Goal: Communication & Community: Answer question/provide support

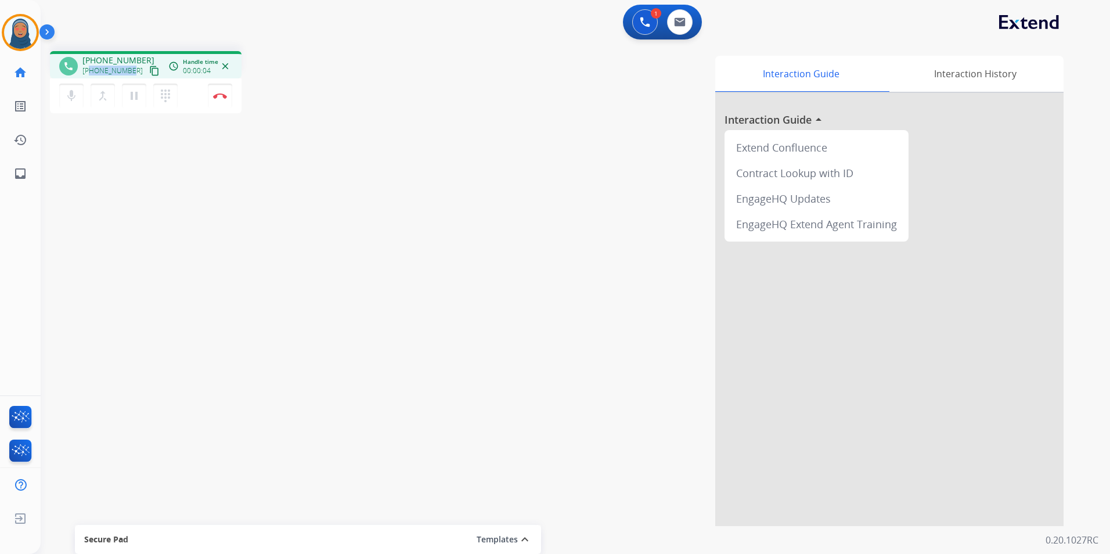
drag, startPoint x: 130, startPoint y: 71, endPoint x: 91, endPoint y: 73, distance: 38.9
click at [91, 73] on span "+19095549931" at bounding box center [112, 70] width 60 height 9
copy span "9095549931"
click at [677, 27] on button at bounding box center [680, 22] width 26 height 26
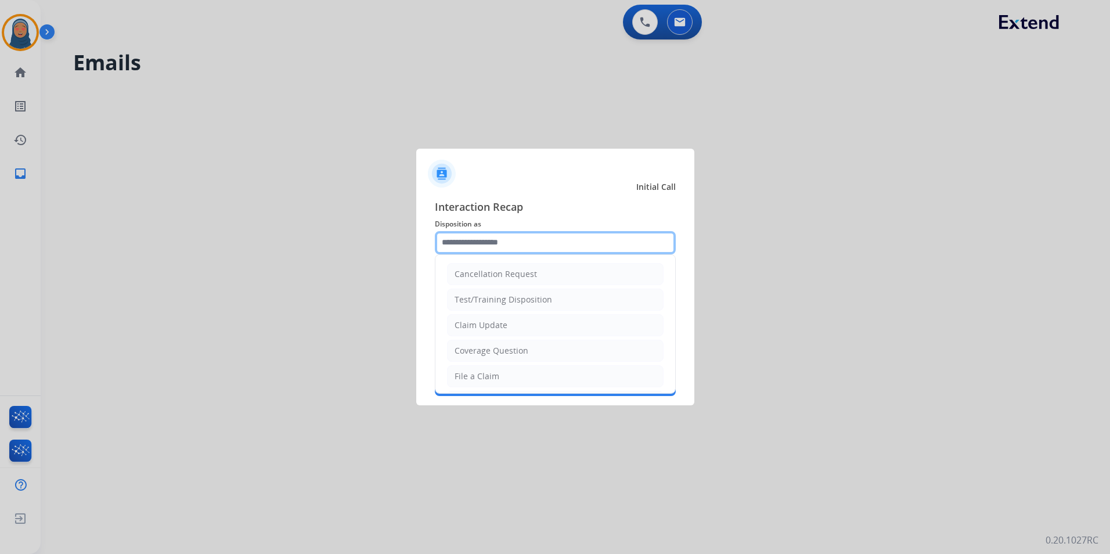
click at [539, 246] on input "text" at bounding box center [555, 242] width 241 height 23
drag, startPoint x: 510, startPoint y: 329, endPoint x: 511, endPoint y: 315, distance: 14.6
click at [510, 327] on li "Claim Update" at bounding box center [555, 325] width 217 height 22
type input "**********"
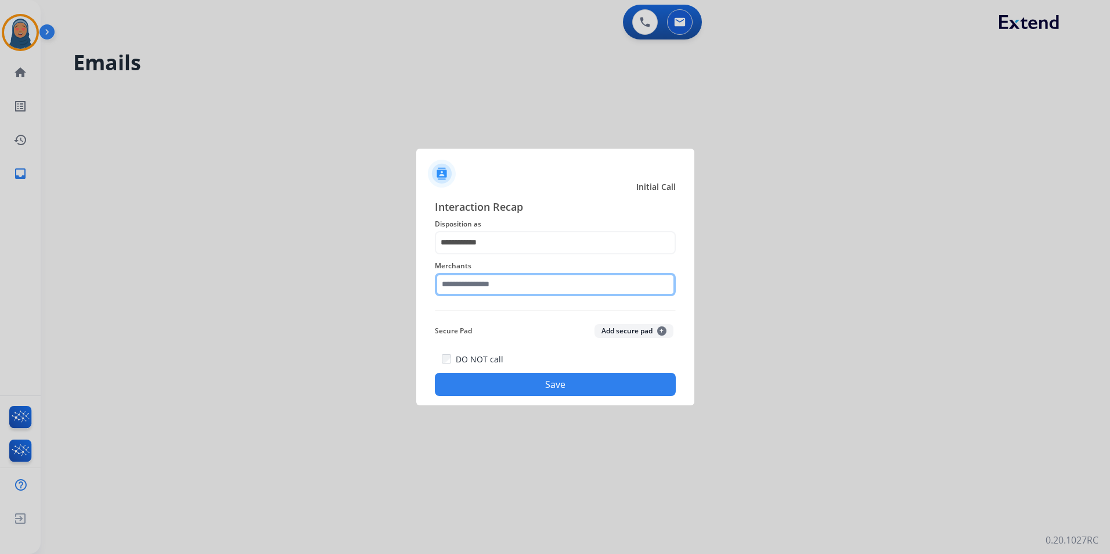
click at [515, 291] on input "text" at bounding box center [555, 284] width 241 height 23
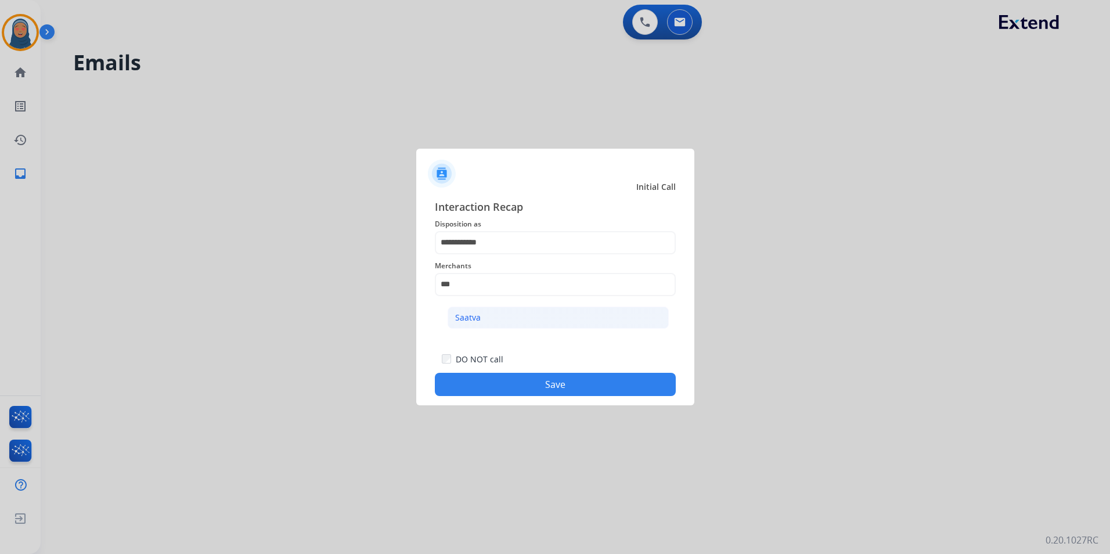
click at [512, 315] on li "Saatva" at bounding box center [558, 317] width 221 height 22
type input "******"
click at [577, 385] on button "Save" at bounding box center [555, 384] width 241 height 23
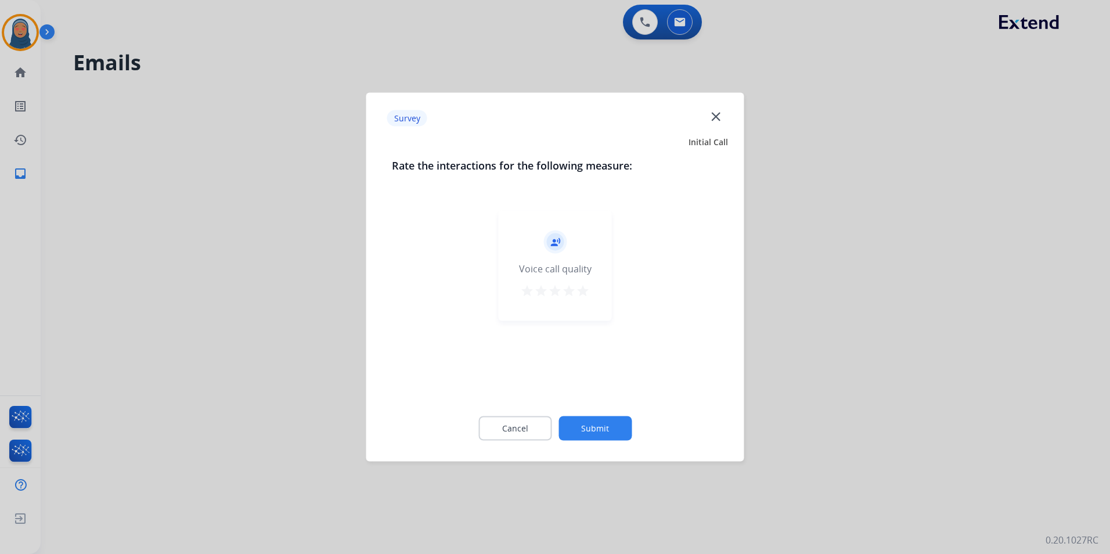
click at [621, 433] on button "Submit" at bounding box center [594, 428] width 73 height 24
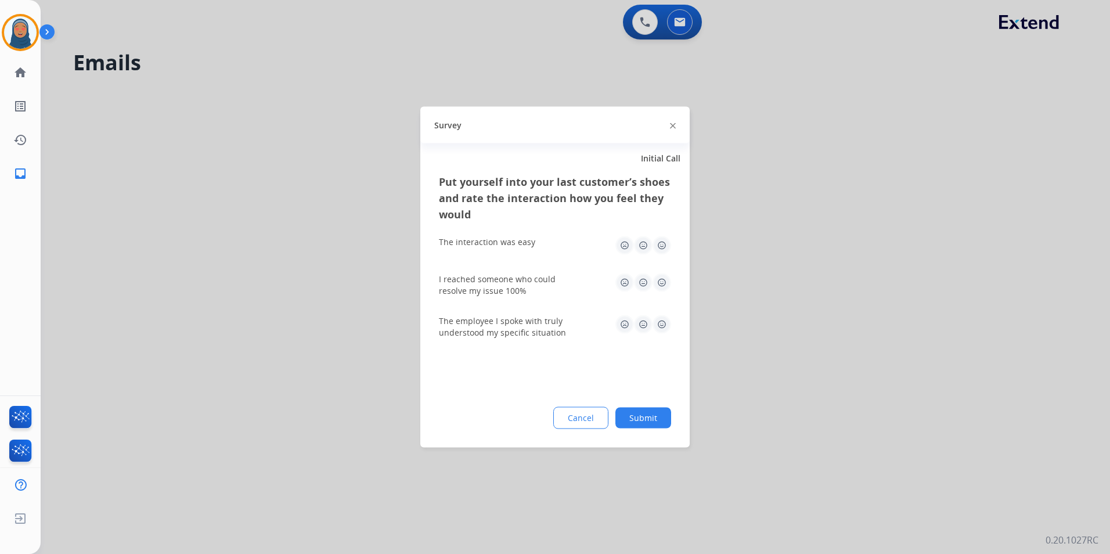
click at [651, 421] on button "Submit" at bounding box center [643, 417] width 56 height 21
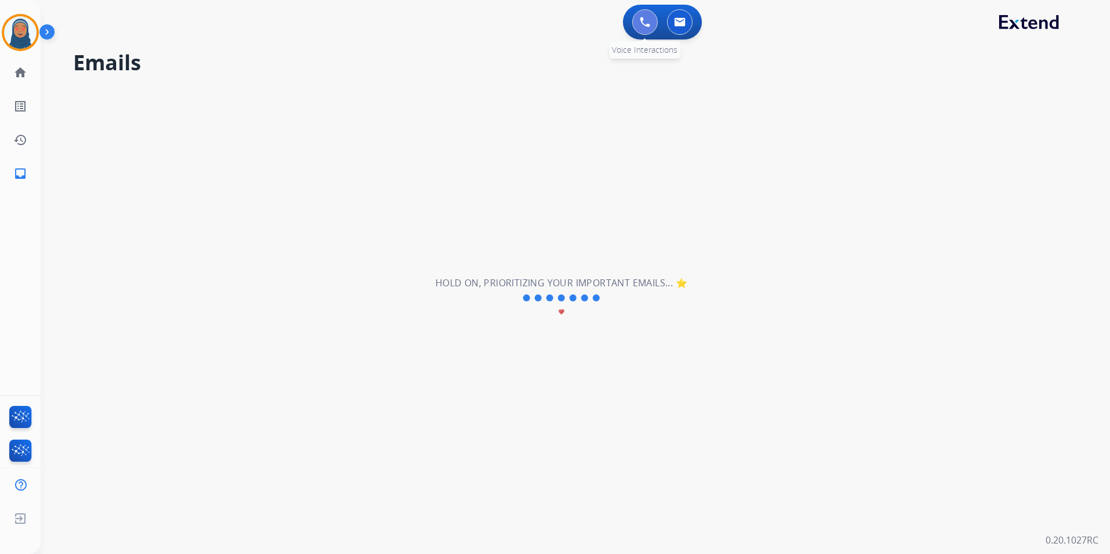
click at [640, 26] on img at bounding box center [645, 22] width 10 height 10
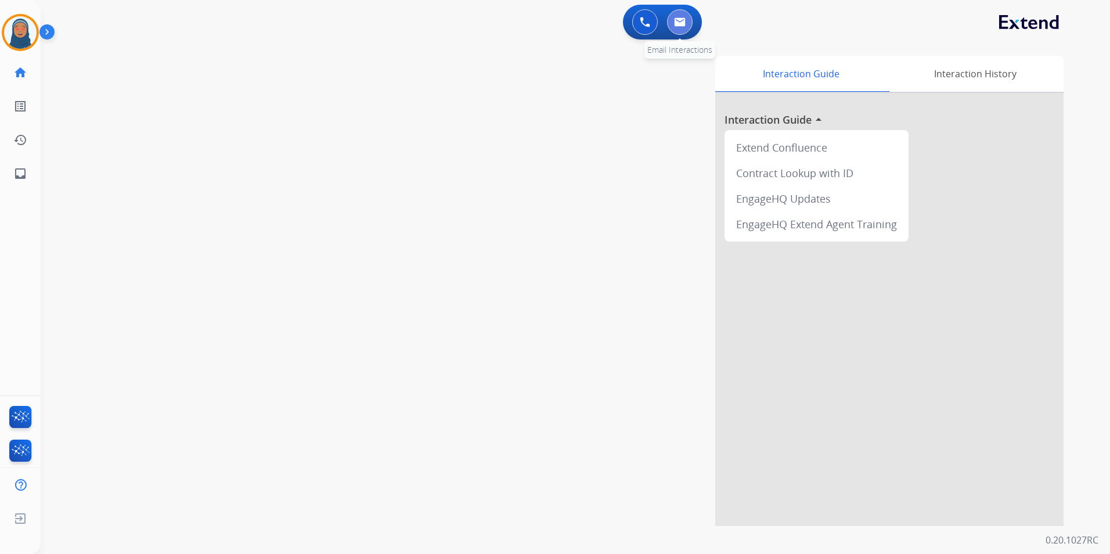
click at [680, 34] on button at bounding box center [680, 22] width 26 height 26
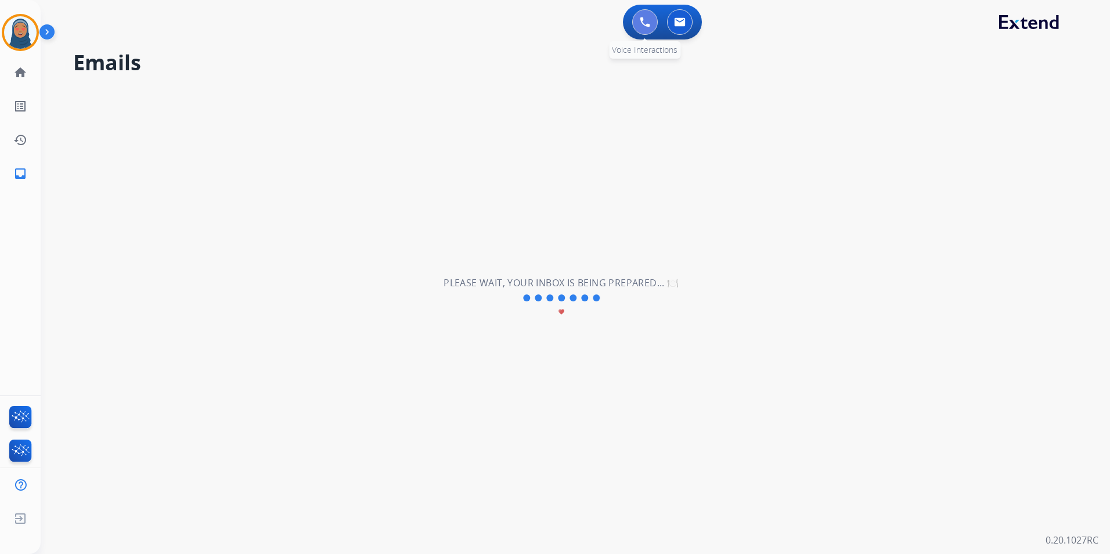
click at [648, 23] on img at bounding box center [645, 22] width 10 height 10
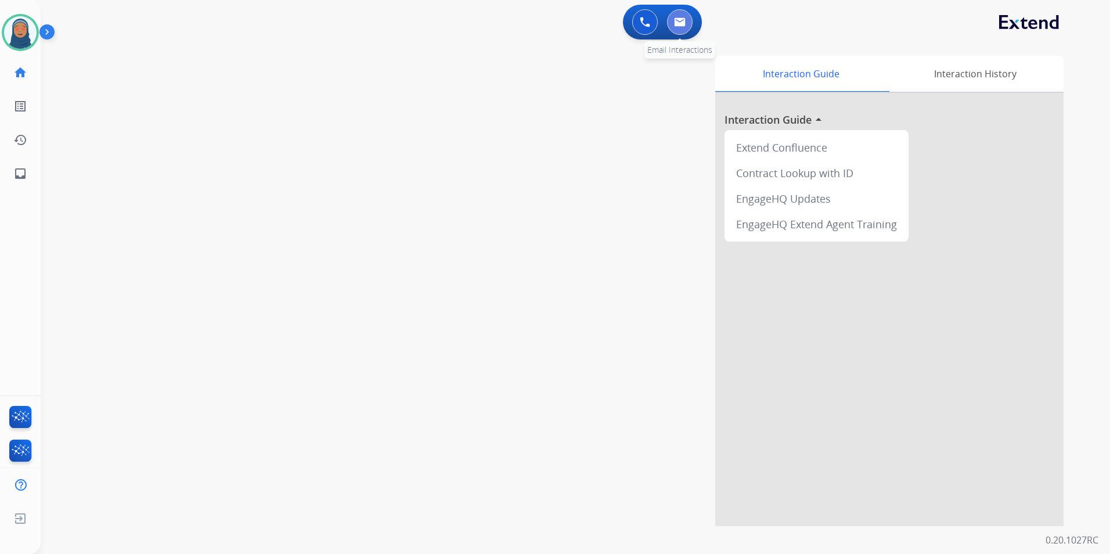
click at [684, 33] on button at bounding box center [680, 22] width 26 height 26
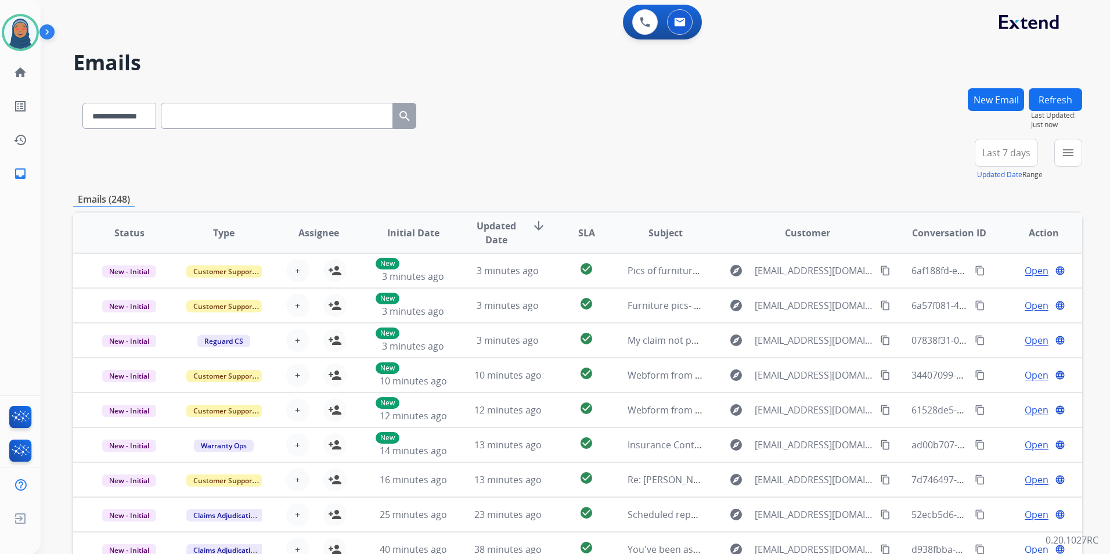
click at [1002, 105] on button "New Email" at bounding box center [996, 99] width 56 height 23
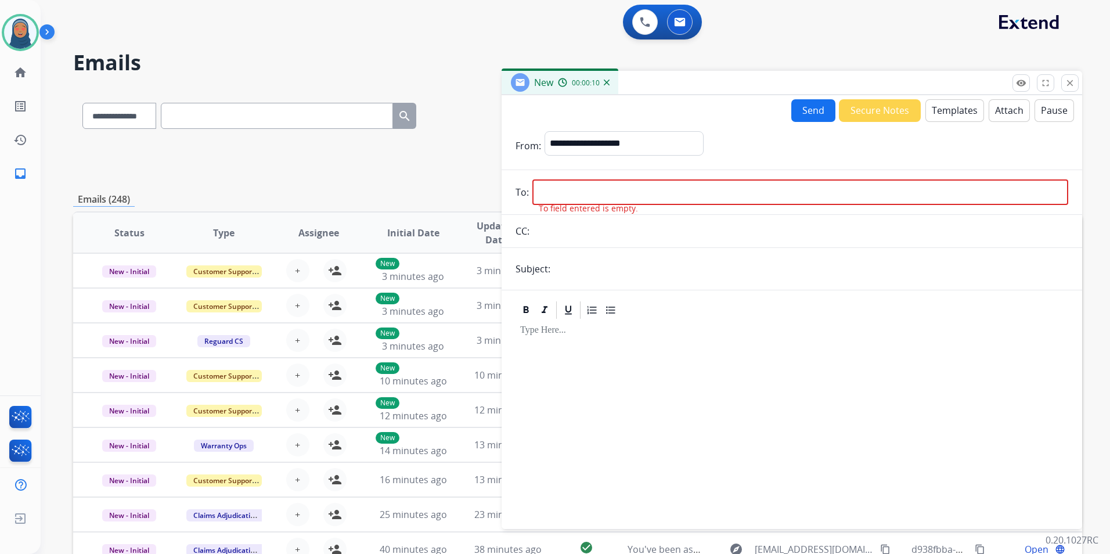
paste input "**********"
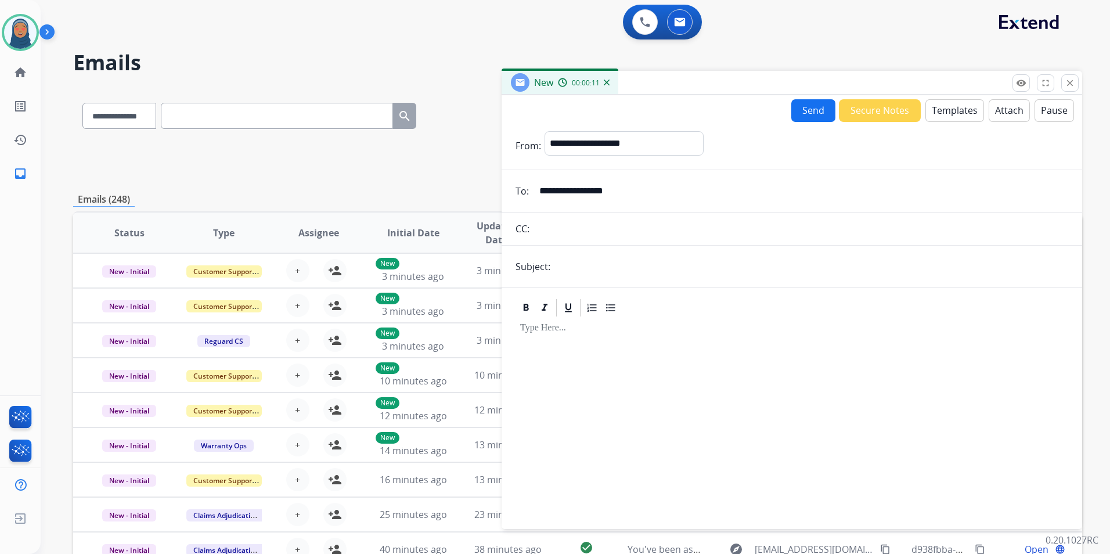
type input "**********"
click at [598, 148] on select "**********" at bounding box center [623, 142] width 158 height 23
select select "**********"
click at [544, 131] on select "**********" at bounding box center [623, 142] width 158 height 23
click at [619, 273] on input "text" at bounding box center [811, 266] width 514 height 23
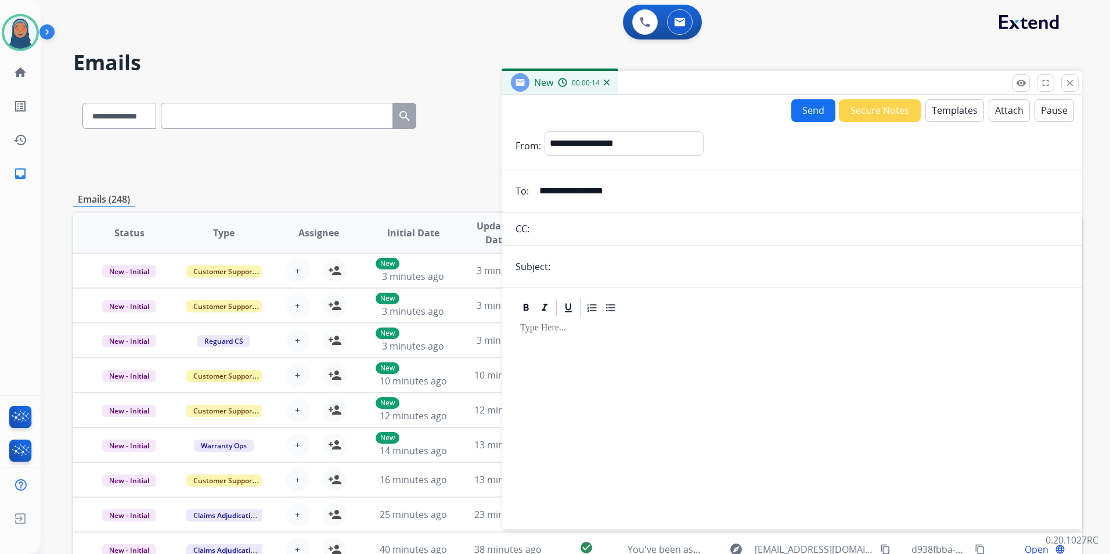
type input "**********"
click at [934, 114] on button "Templates" at bounding box center [954, 110] width 59 height 23
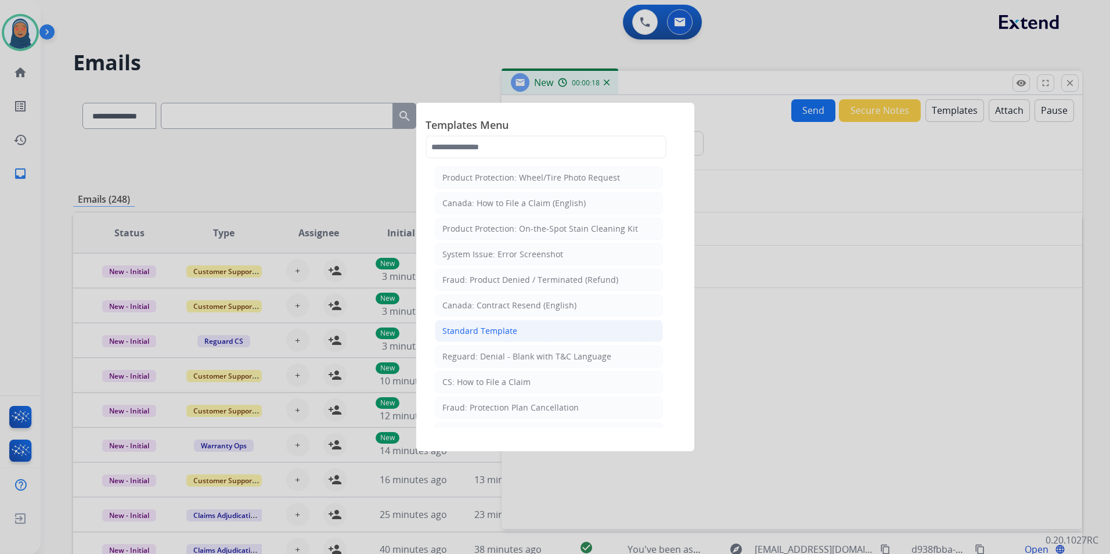
click at [501, 332] on div "Standard Template" at bounding box center [479, 331] width 75 height 12
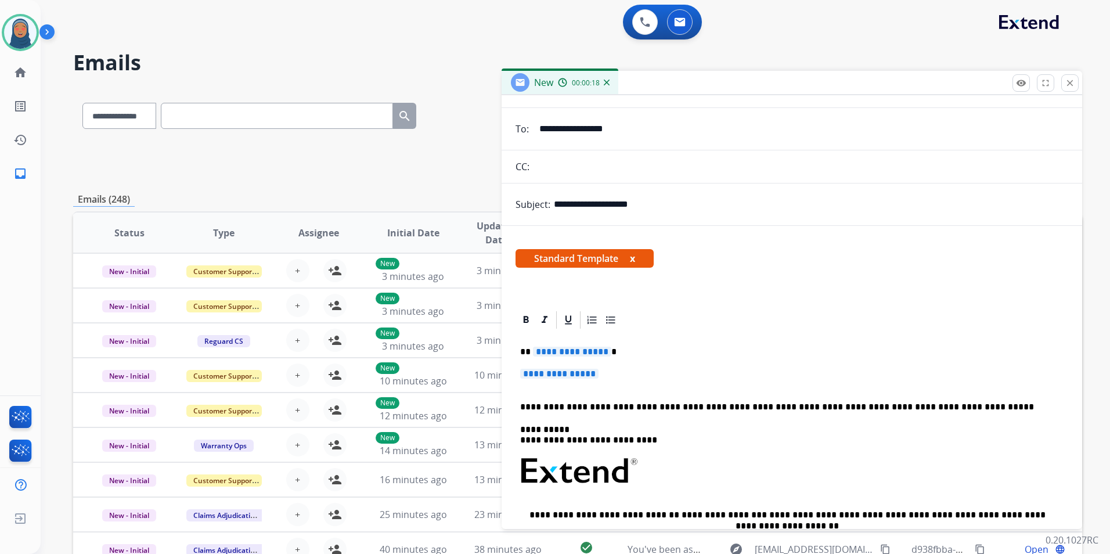
scroll to position [174, 0]
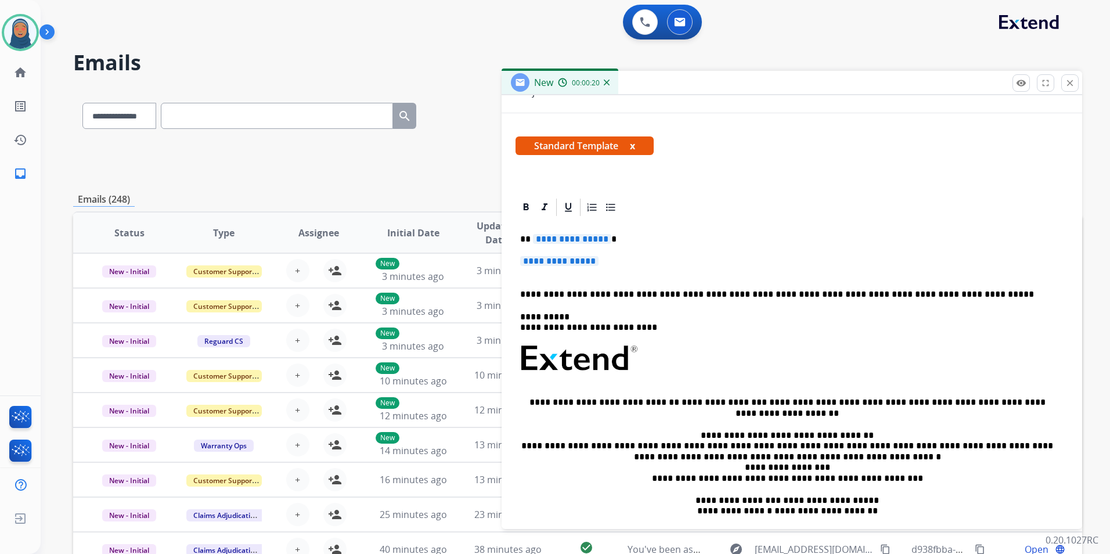
click at [604, 241] on span "**********" at bounding box center [572, 239] width 78 height 10
click at [601, 239] on span "**********" at bounding box center [572, 239] width 78 height 10
drag, startPoint x: 611, startPoint y: 255, endPoint x: 518, endPoint y: 264, distance: 93.3
click at [518, 264] on div "**********" at bounding box center [791, 386] width 553 height 336
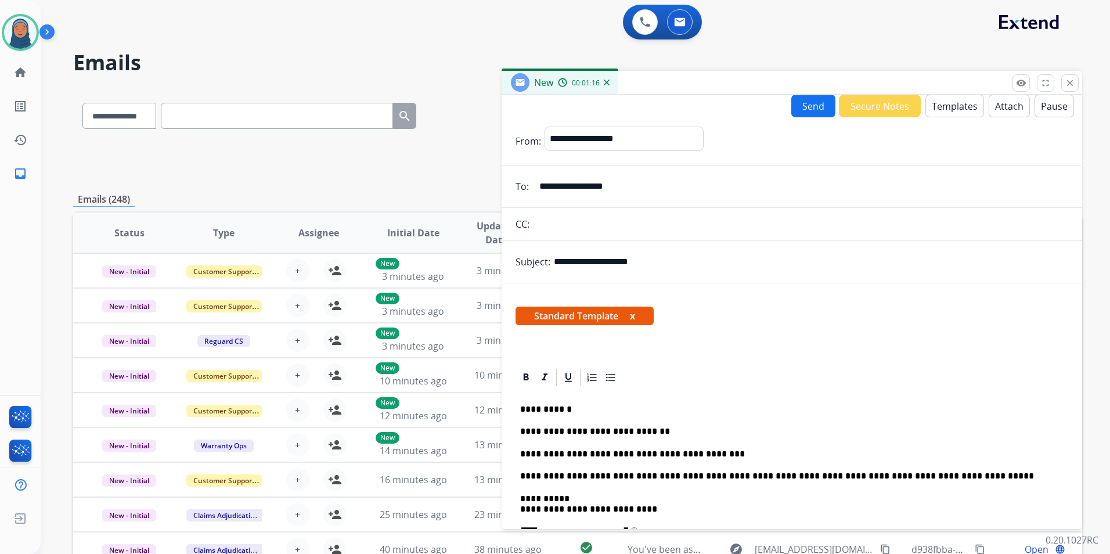
scroll to position [0, 0]
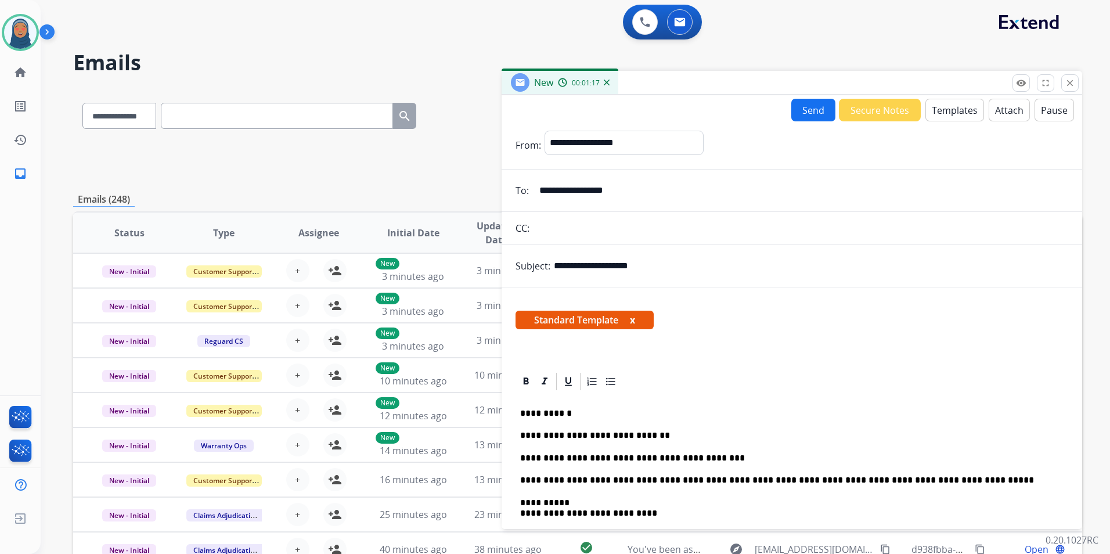
click at [999, 113] on button "Attach" at bounding box center [1009, 110] width 41 height 23
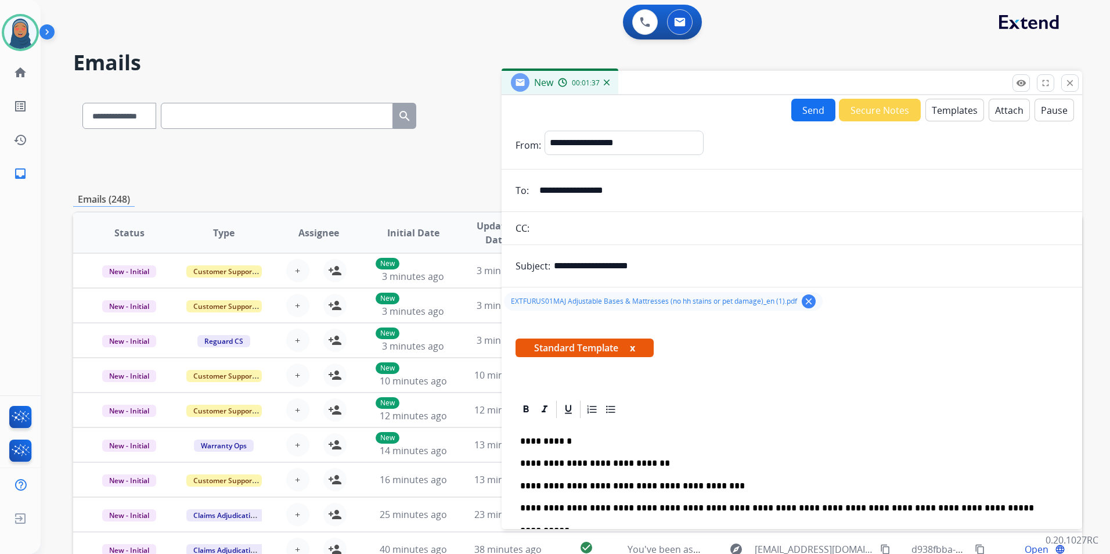
click at [685, 305] on span "EXTFURUS01MAJ Adjustable Bases & Mattresses (no hh stains or pet damage)_en (1)…" at bounding box center [654, 301] width 286 height 9
click at [685, 304] on span "EXTFURUS01MAJ Adjustable Bases & Mattresses (no hh stains or pet damage)_en (1)…" at bounding box center [654, 301] width 286 height 9
click at [803, 302] on mat-icon "clear" at bounding box center [808, 301] width 10 height 10
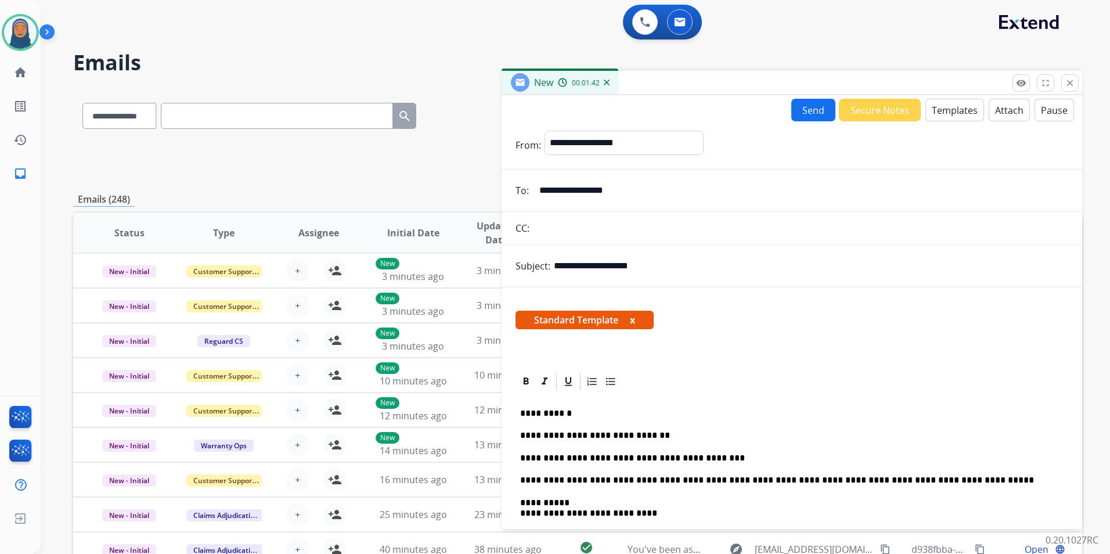
click at [1001, 102] on button "Attach" at bounding box center [1009, 110] width 41 height 23
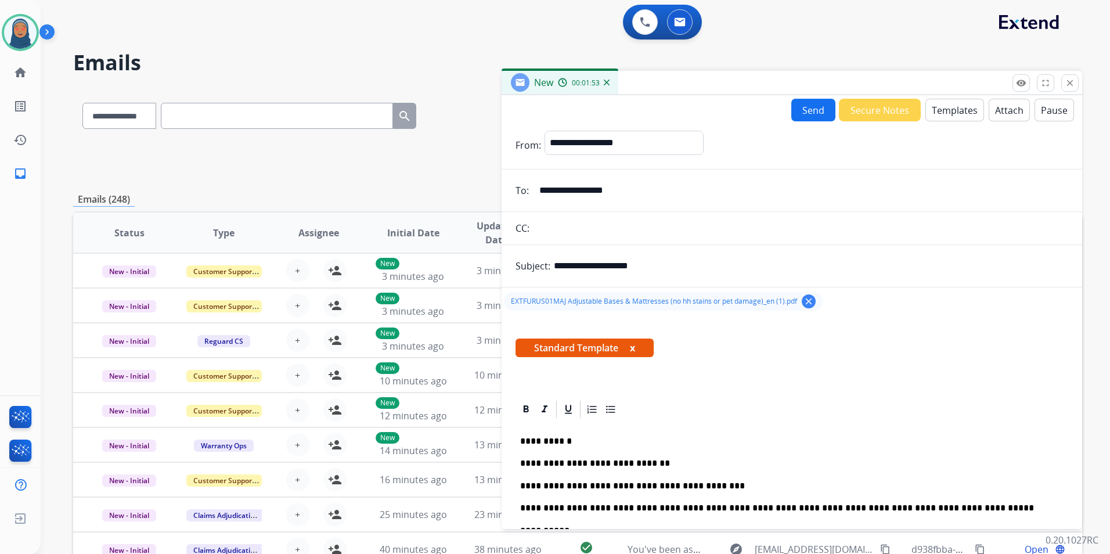
click at [799, 110] on button "Send" at bounding box center [813, 110] width 44 height 23
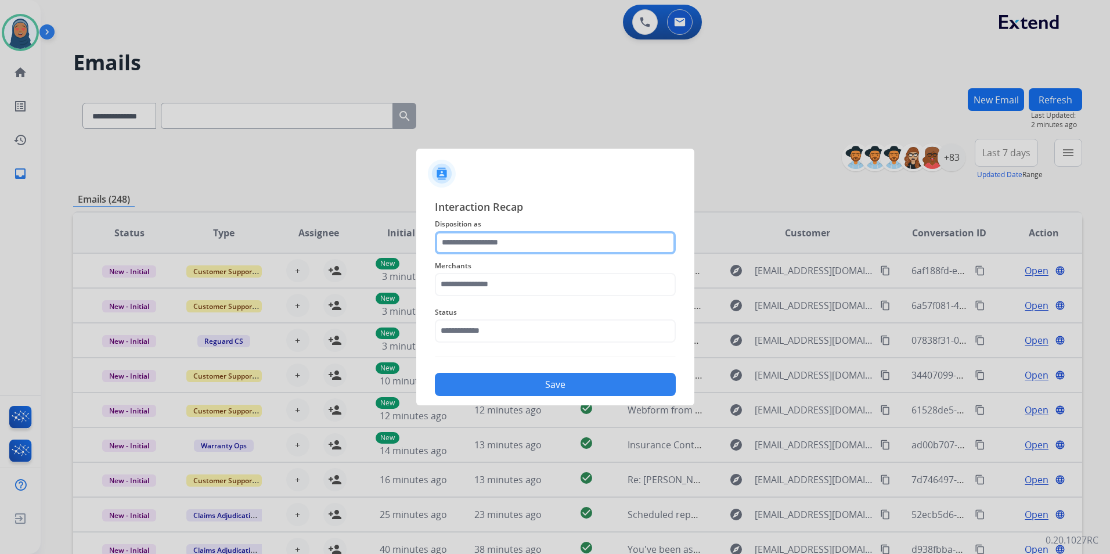
click at [453, 244] on input "text" at bounding box center [555, 242] width 241 height 23
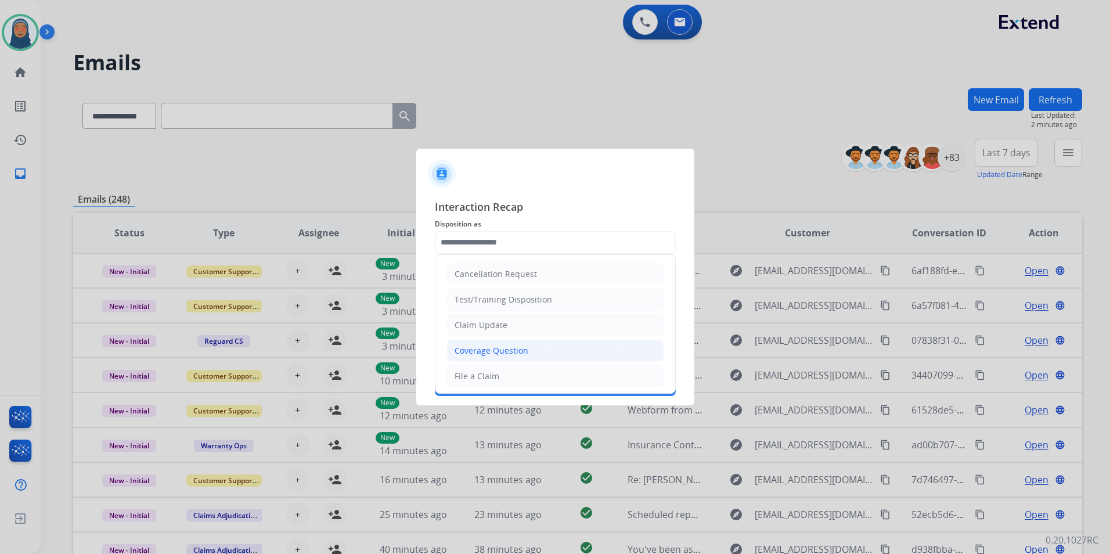
click at [510, 351] on div "Coverage Question" at bounding box center [492, 351] width 74 height 12
type input "**********"
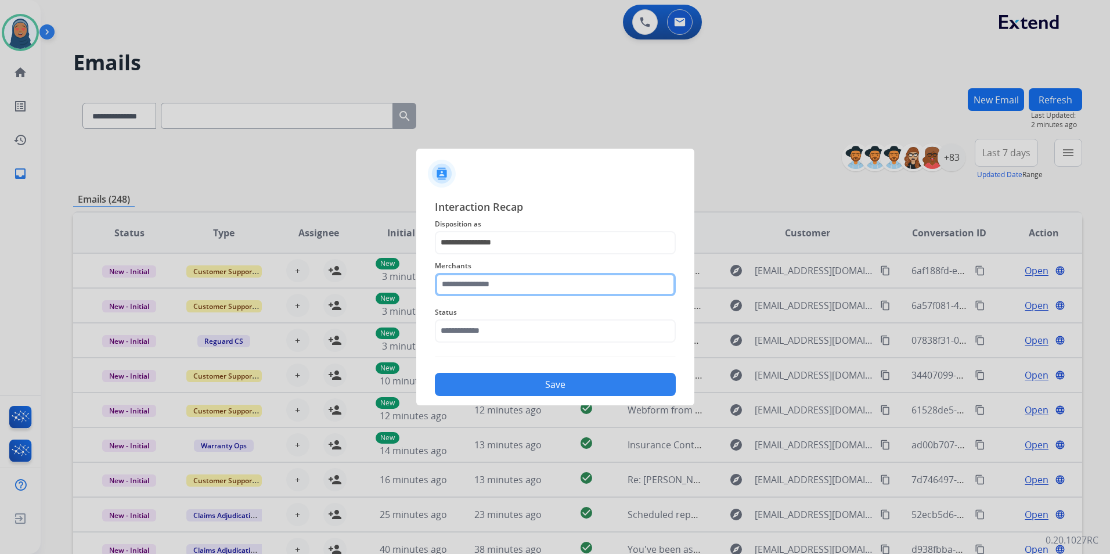
click at [504, 282] on input "text" at bounding box center [555, 284] width 241 height 23
type input "****"
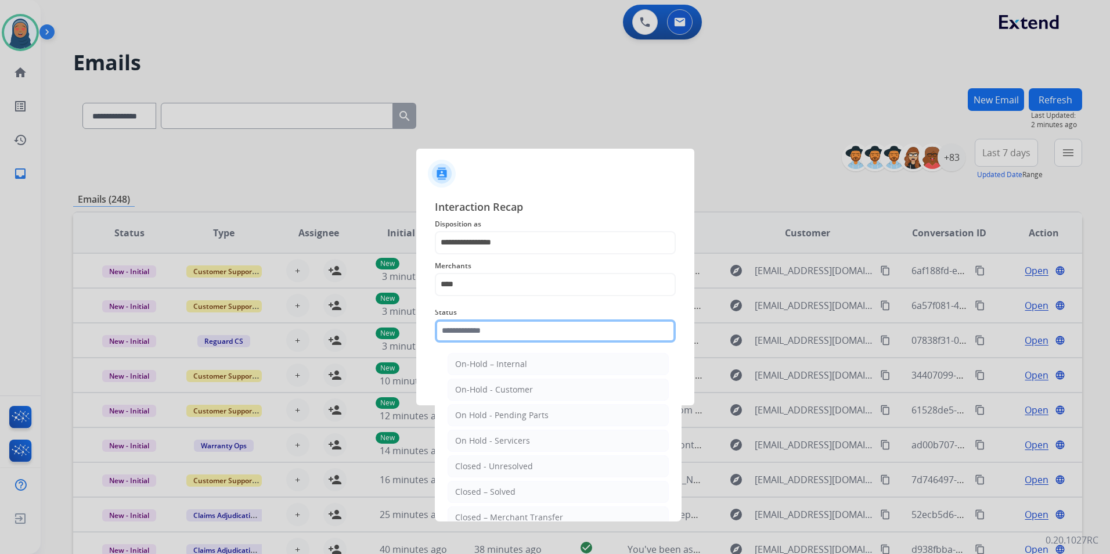
click at [455, 327] on input "text" at bounding box center [555, 330] width 241 height 23
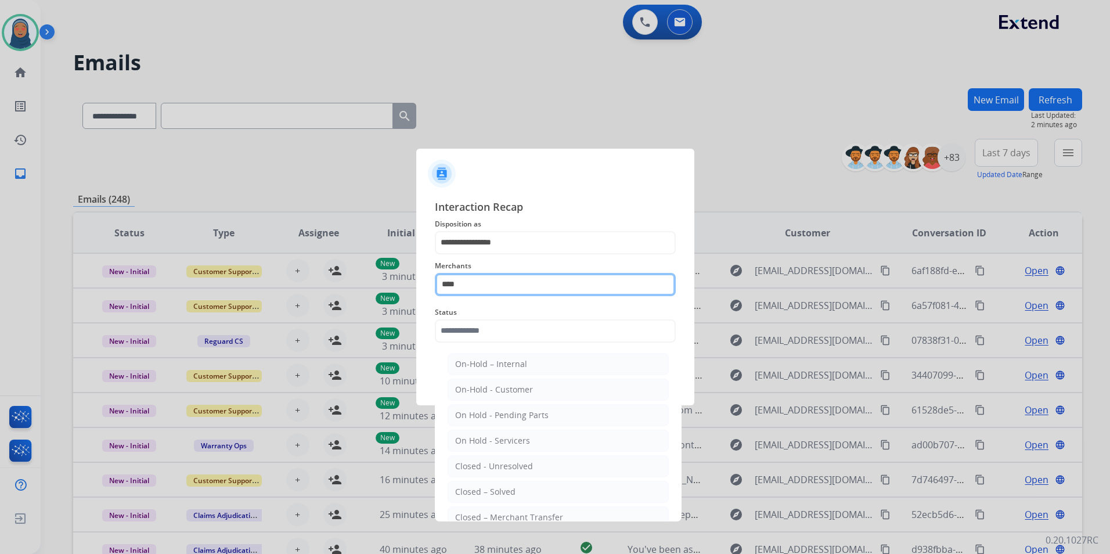
click at [478, 289] on input "****" at bounding box center [555, 284] width 241 height 23
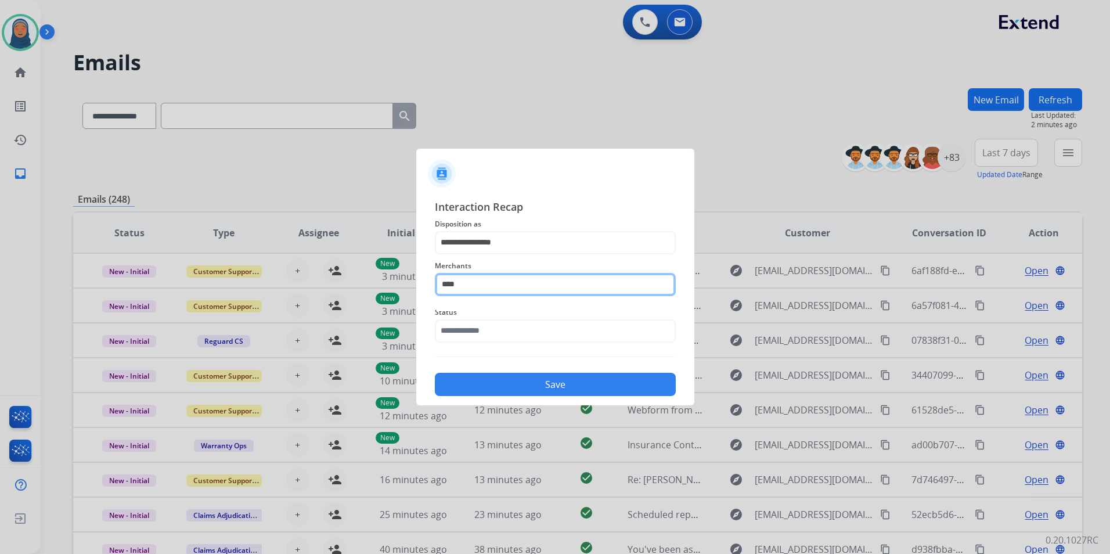
drag, startPoint x: 477, startPoint y: 287, endPoint x: 358, endPoint y: 268, distance: 120.5
click at [0, 268] on app-contact-recap-modal "**********" at bounding box center [0, 277] width 0 height 554
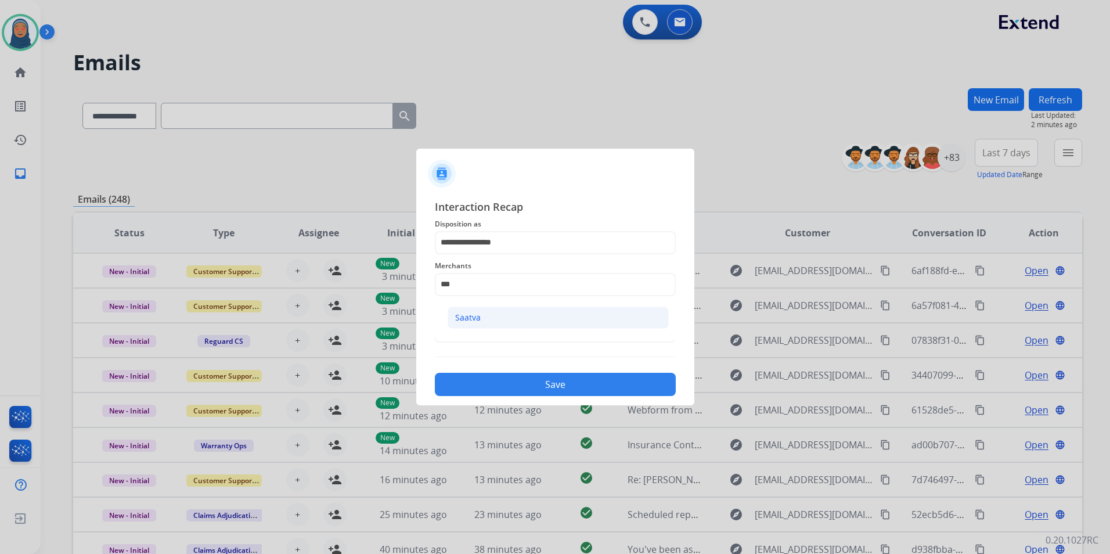
click at [475, 320] on div "Saatva" at bounding box center [468, 318] width 26 height 12
type input "******"
click at [506, 331] on input "text" at bounding box center [555, 330] width 241 height 23
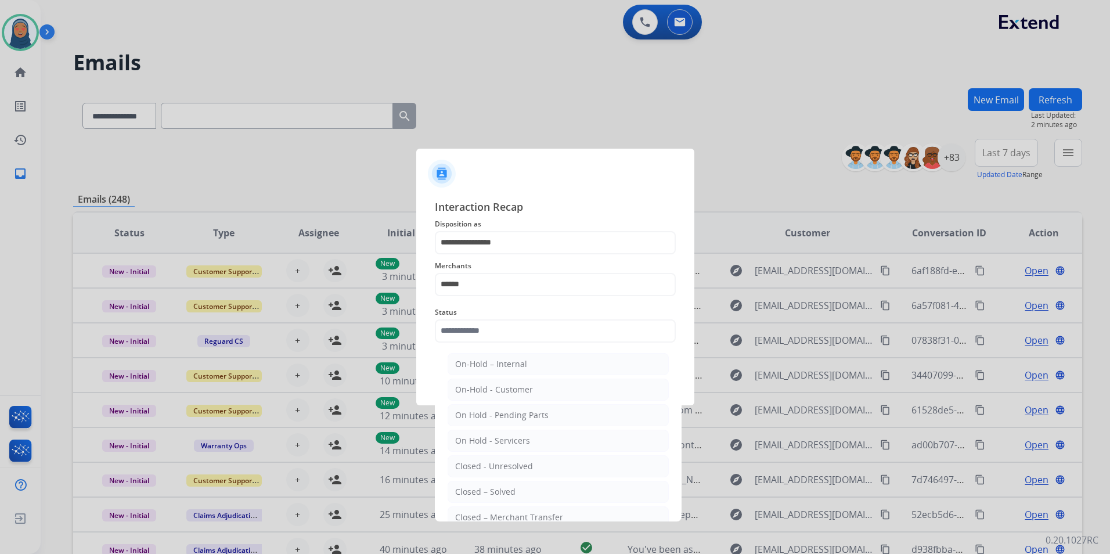
drag, startPoint x: 512, startPoint y: 485, endPoint x: 514, endPoint y: 466, distance: 19.9
click at [512, 482] on li "Closed – Solved" at bounding box center [558, 492] width 221 height 22
type input "**********"
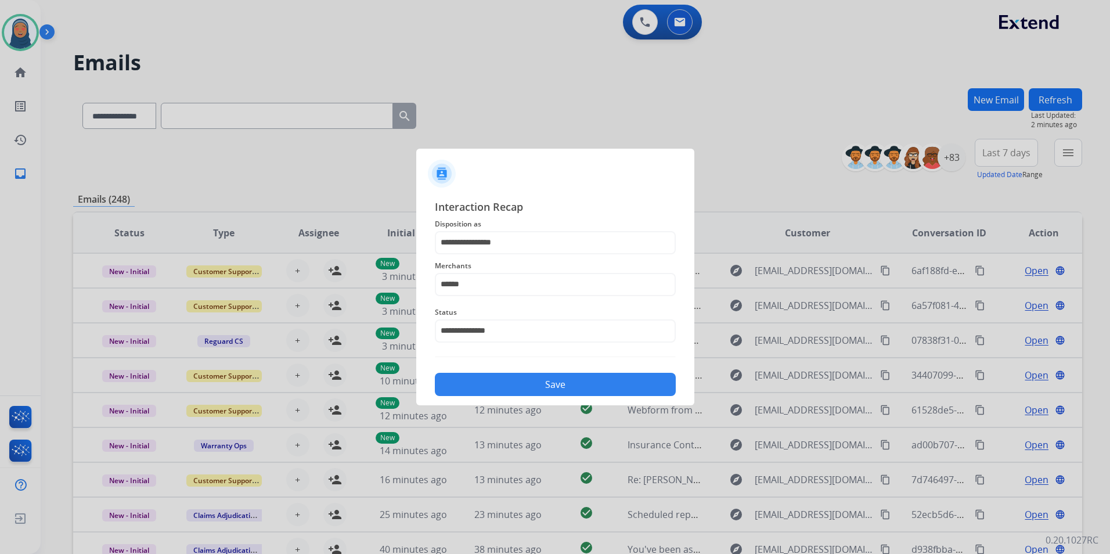
click at [546, 395] on button "Save" at bounding box center [555, 384] width 241 height 23
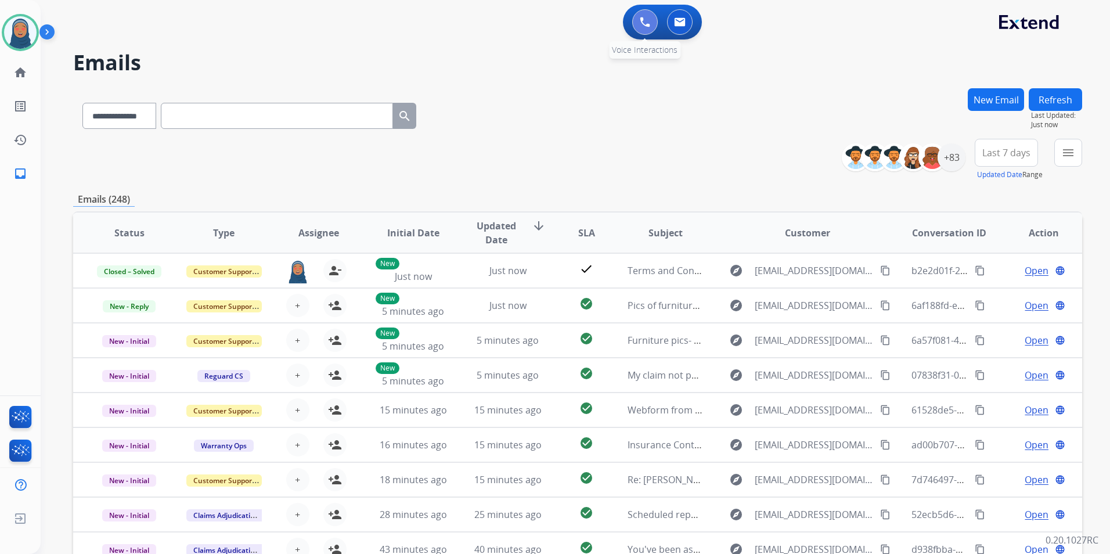
click at [652, 26] on button at bounding box center [645, 22] width 26 height 26
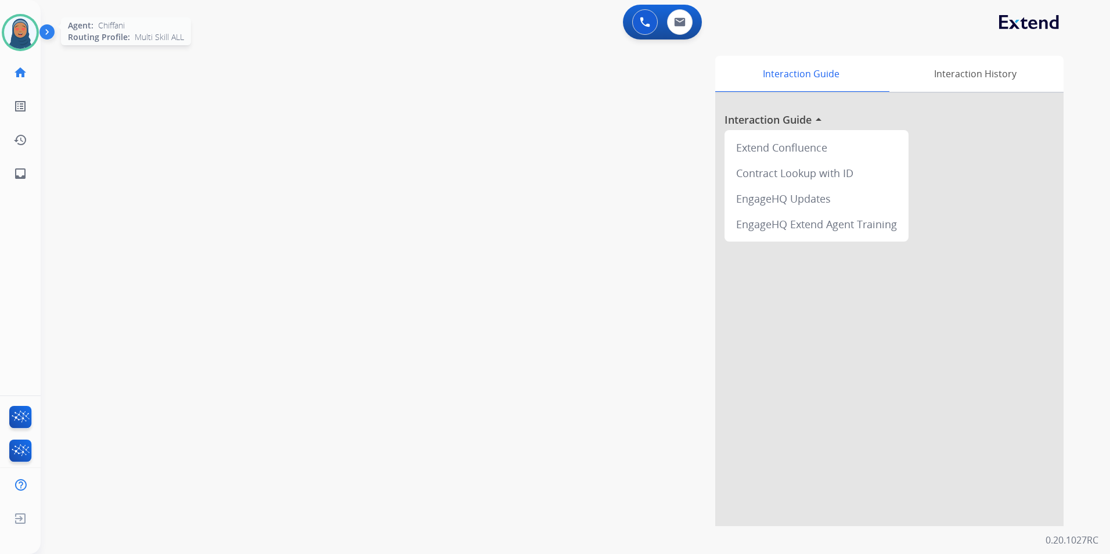
click at [19, 40] on img at bounding box center [20, 32] width 33 height 33
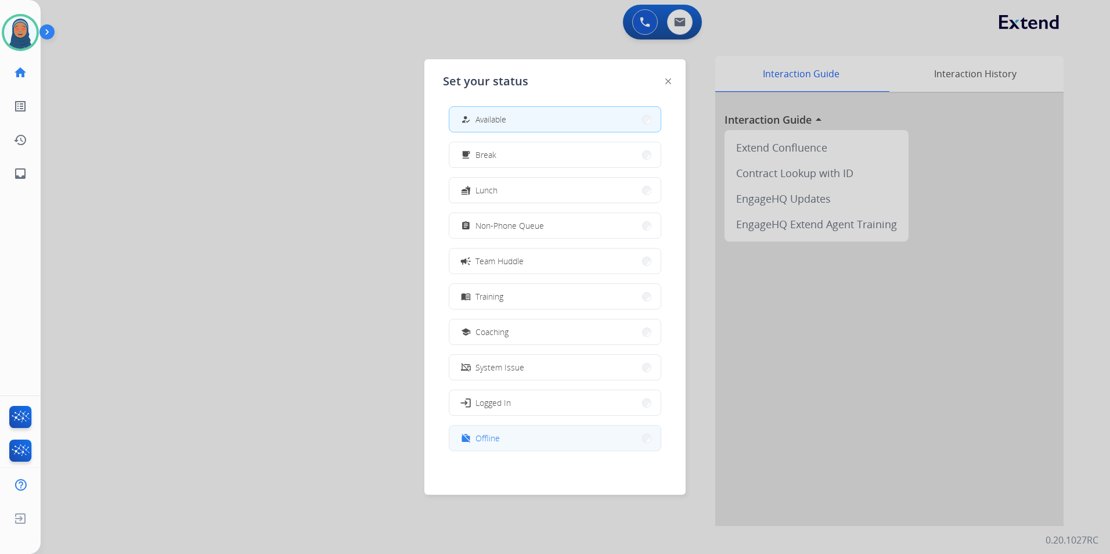
scroll to position [3, 0]
click at [502, 435] on button "work_off Offline" at bounding box center [554, 437] width 211 height 25
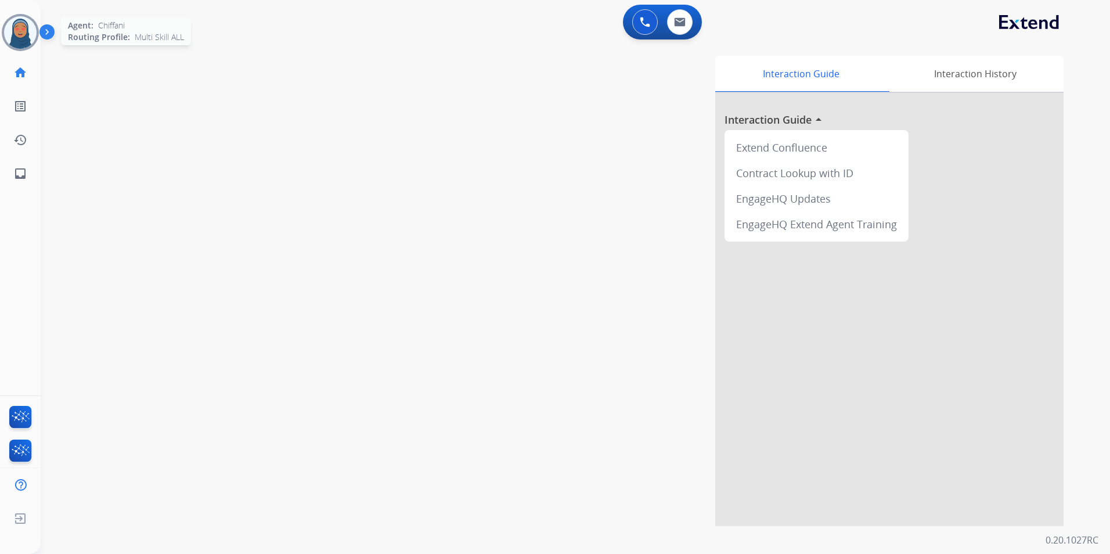
click at [19, 37] on img at bounding box center [20, 32] width 33 height 33
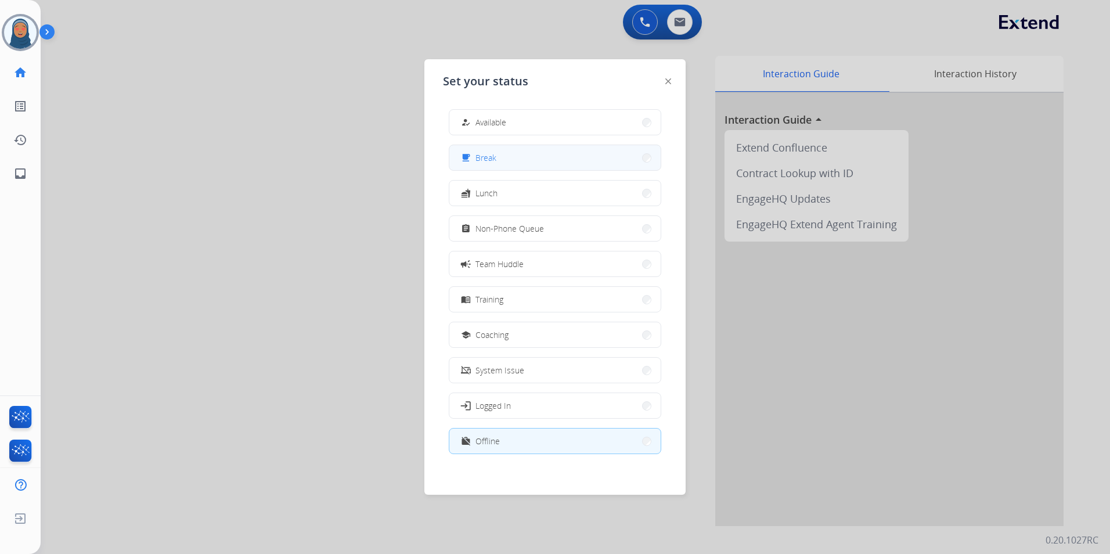
click at [513, 167] on button "free_breakfast Break" at bounding box center [554, 157] width 211 height 25
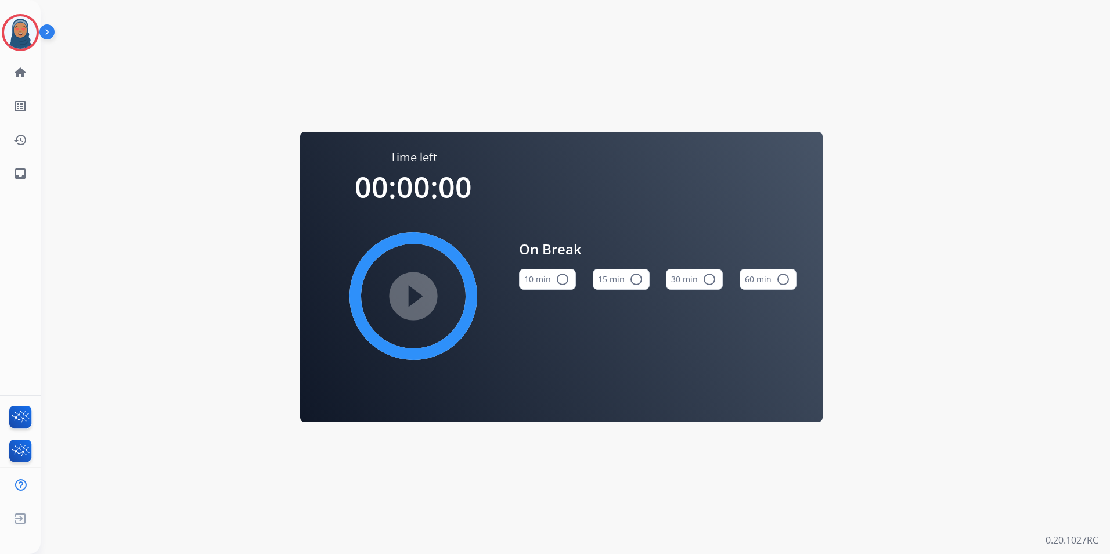
click at [632, 279] on mat-icon "radio_button_unchecked" at bounding box center [636, 279] width 14 height 14
click at [28, 38] on img at bounding box center [20, 32] width 33 height 33
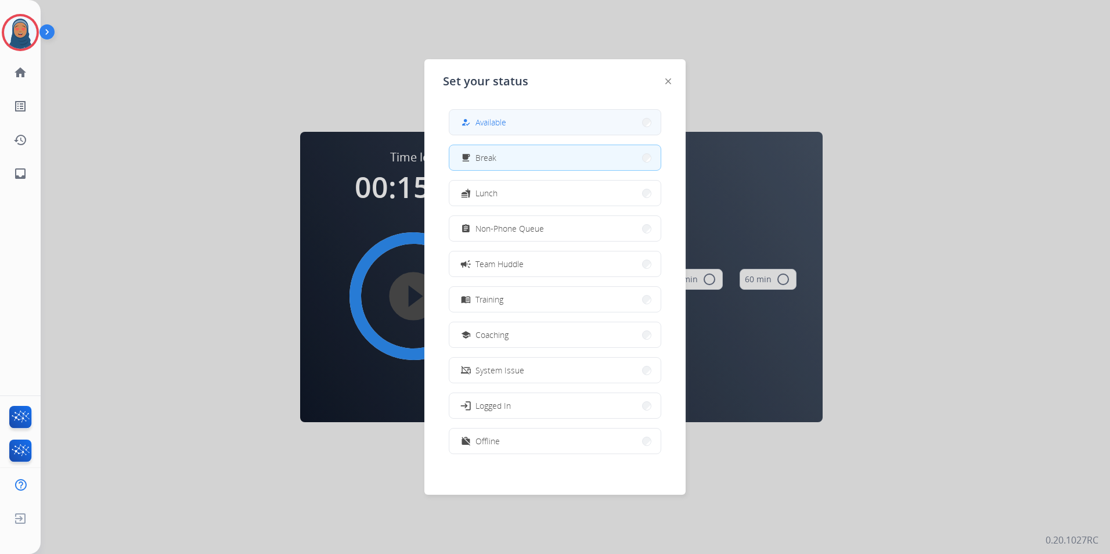
click at [491, 121] on span "Available" at bounding box center [490, 122] width 31 height 12
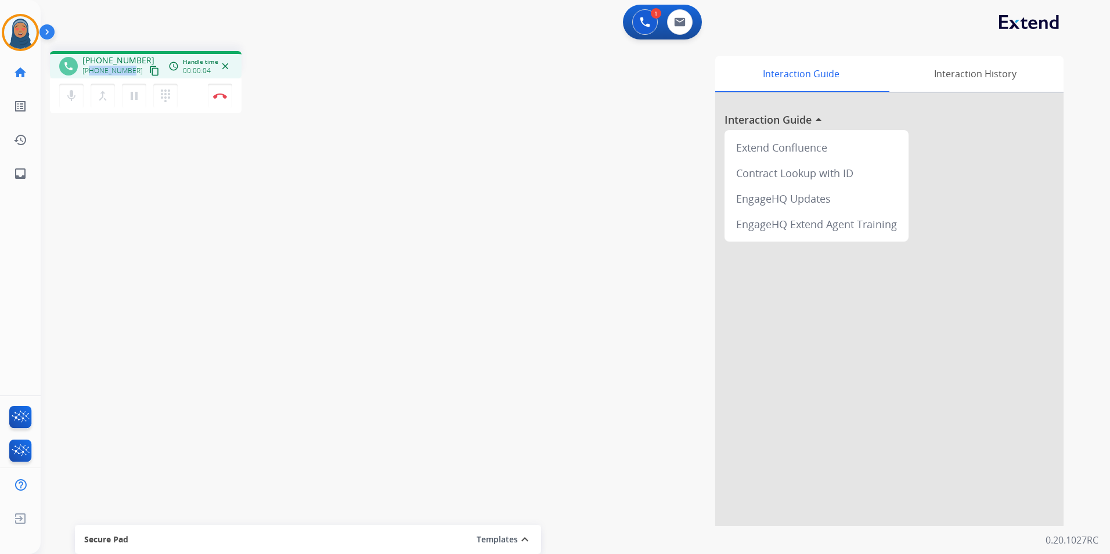
drag, startPoint x: 130, startPoint y: 71, endPoint x: 90, endPoint y: 77, distance: 40.4
click at [90, 77] on div "+12705352161 content_copy" at bounding box center [121, 71] width 79 height 14
copy span "2705352161"
click at [212, 98] on button "Disconnect" at bounding box center [220, 96] width 24 height 24
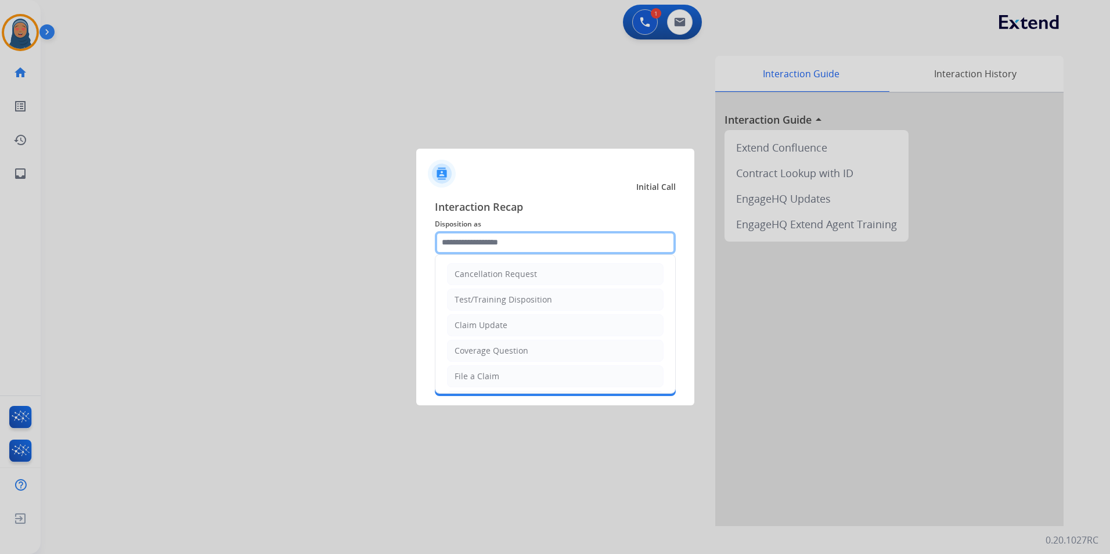
click at [478, 239] on input "text" at bounding box center [555, 242] width 241 height 23
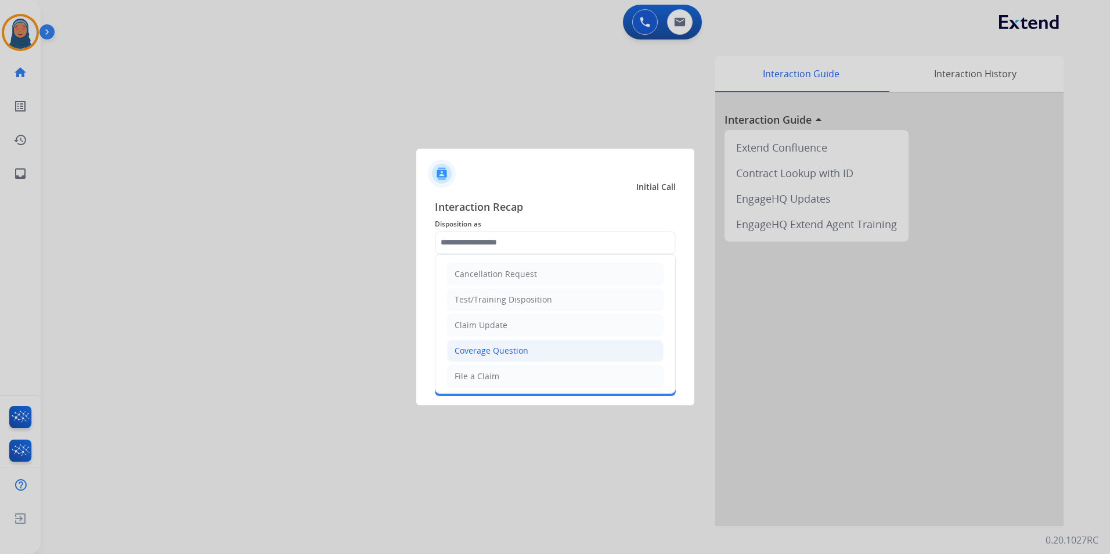
click at [510, 353] on div "Coverage Question" at bounding box center [492, 351] width 74 height 12
type input "**********"
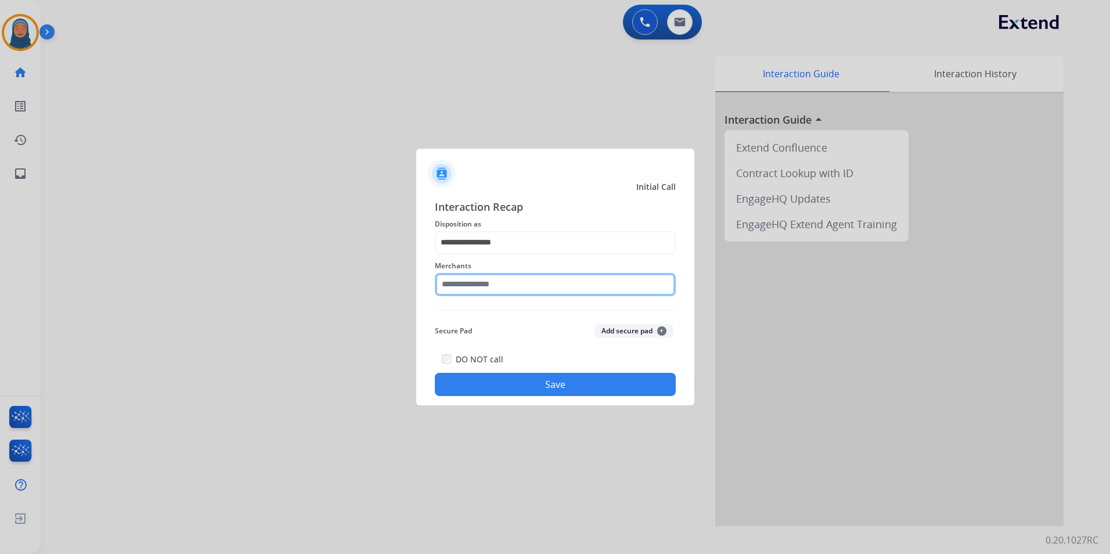
click at [478, 280] on input "text" at bounding box center [555, 284] width 241 height 23
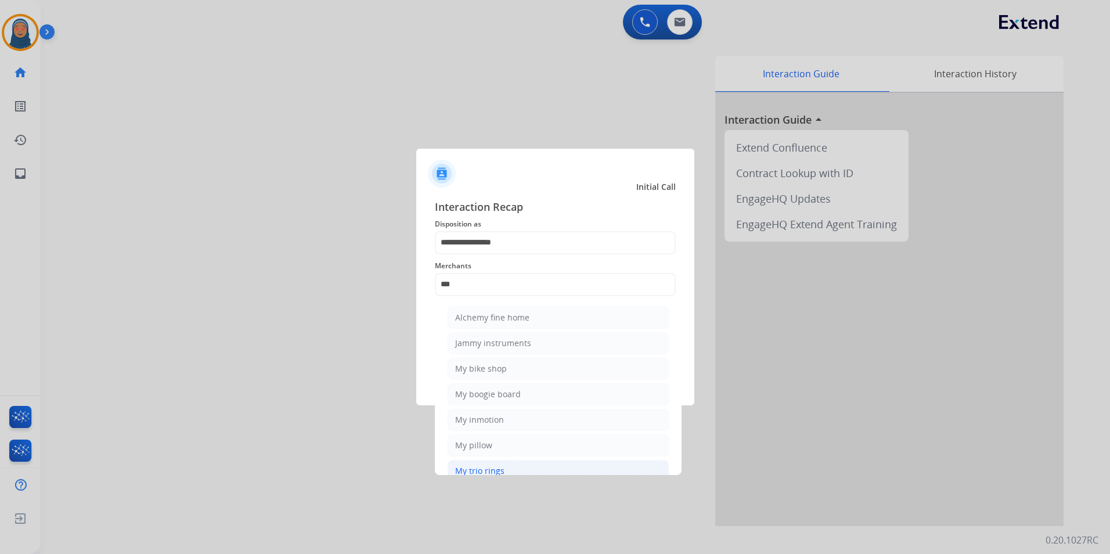
click at [471, 466] on div "My trio rings" at bounding box center [479, 471] width 49 height 12
type input "**********"
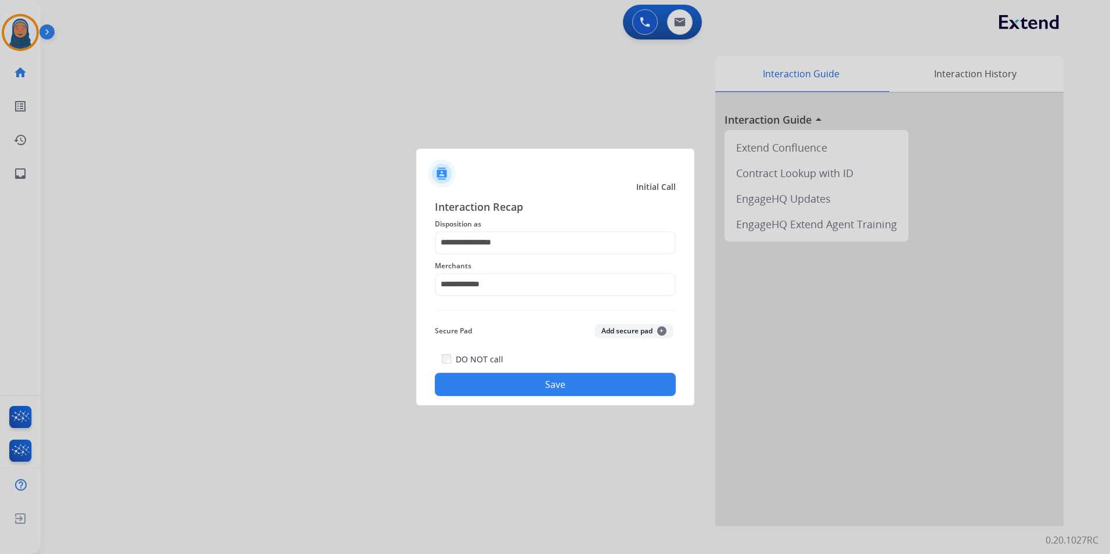
click at [556, 384] on button "Save" at bounding box center [555, 384] width 241 height 23
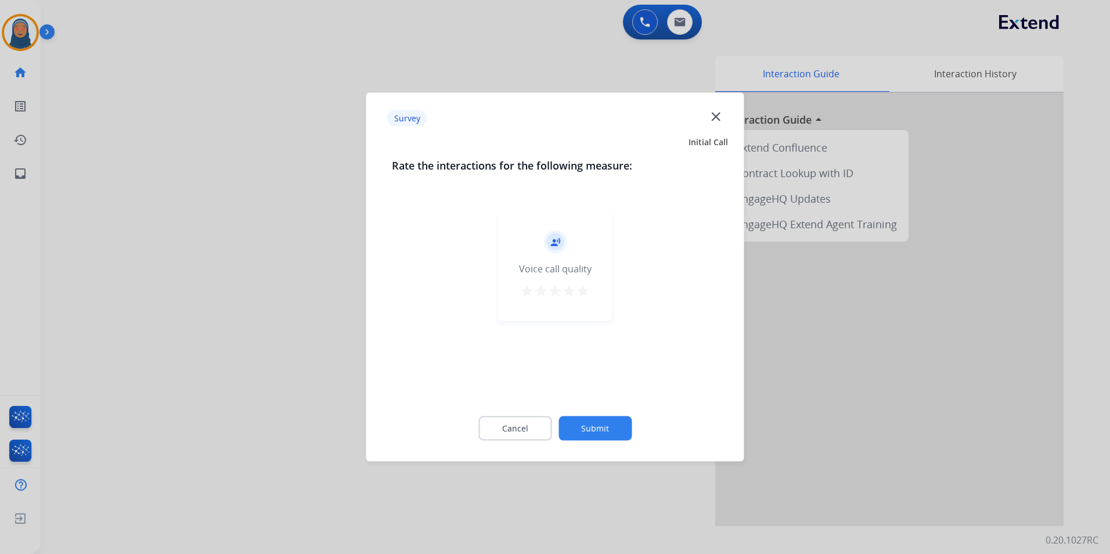
click at [603, 425] on button "Submit" at bounding box center [594, 428] width 73 height 24
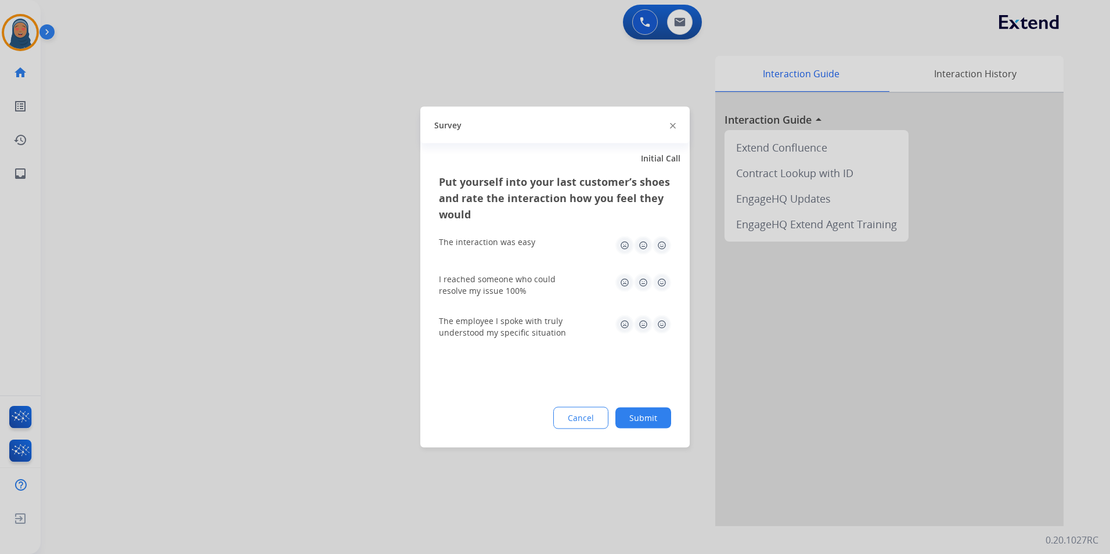
click at [648, 419] on button "Submit" at bounding box center [643, 417] width 56 height 21
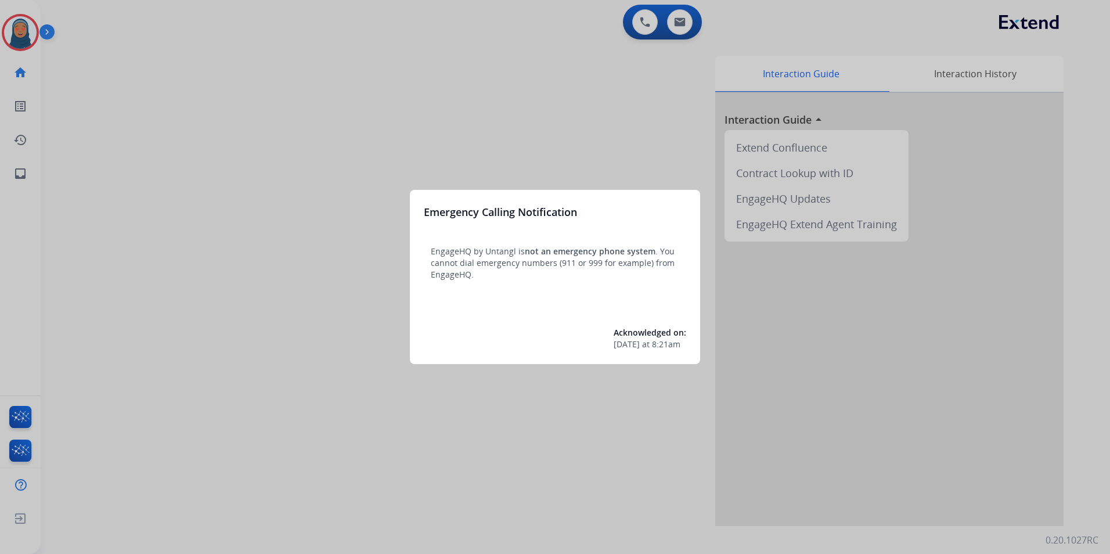
click at [25, 35] on div at bounding box center [555, 277] width 1110 height 554
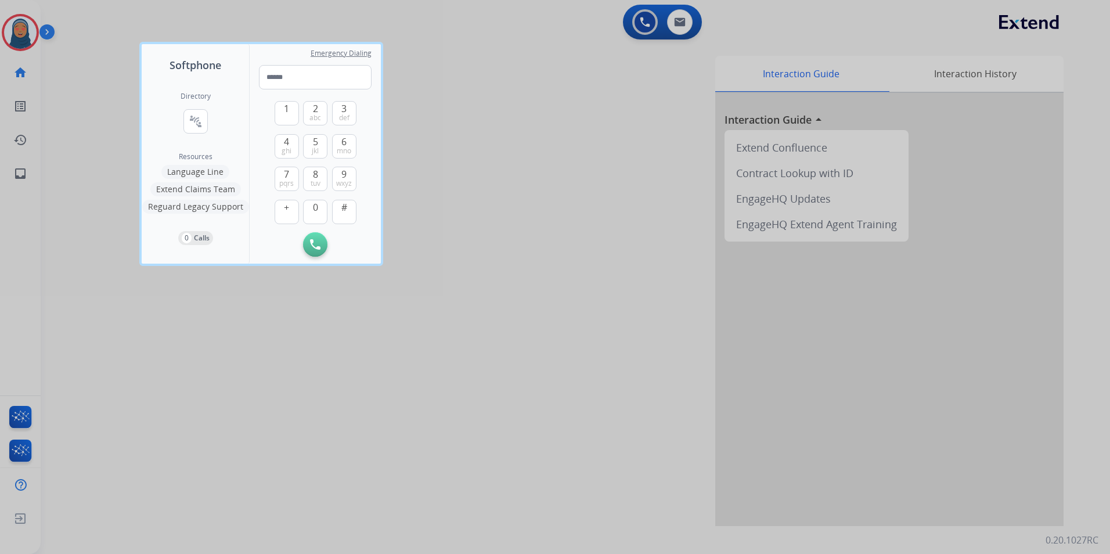
click at [28, 31] on div at bounding box center [555, 277] width 1110 height 554
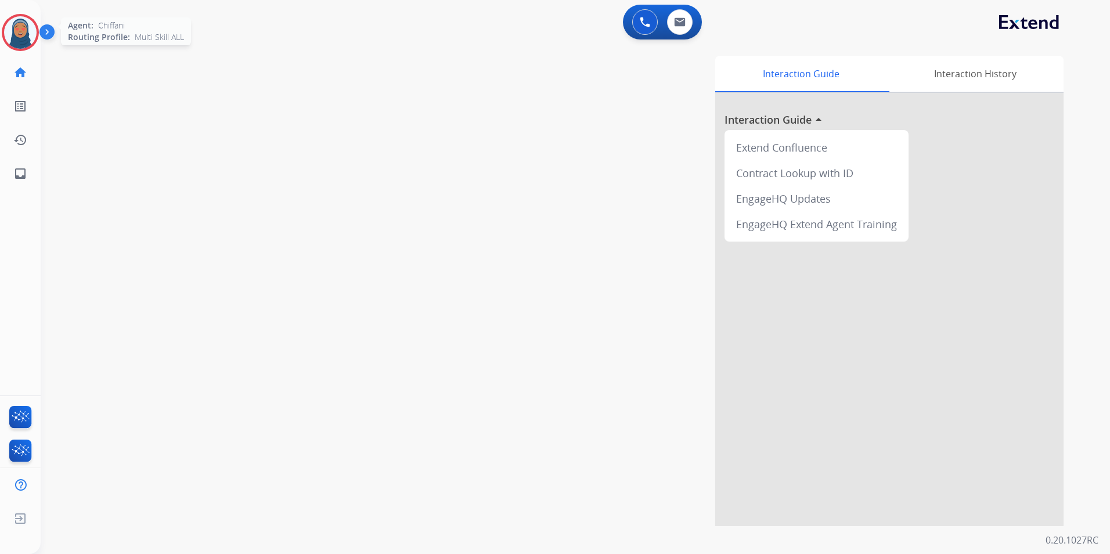
drag, startPoint x: 18, startPoint y: 30, endPoint x: 33, endPoint y: 37, distance: 16.6
click at [19, 31] on img at bounding box center [20, 32] width 33 height 33
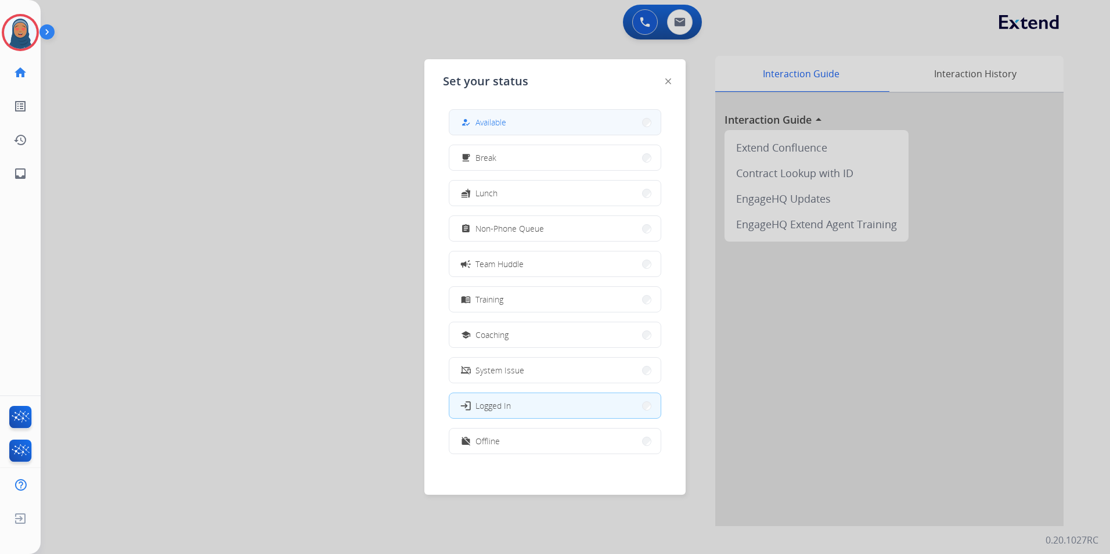
click at [515, 125] on button "how_to_reg Available" at bounding box center [554, 122] width 211 height 25
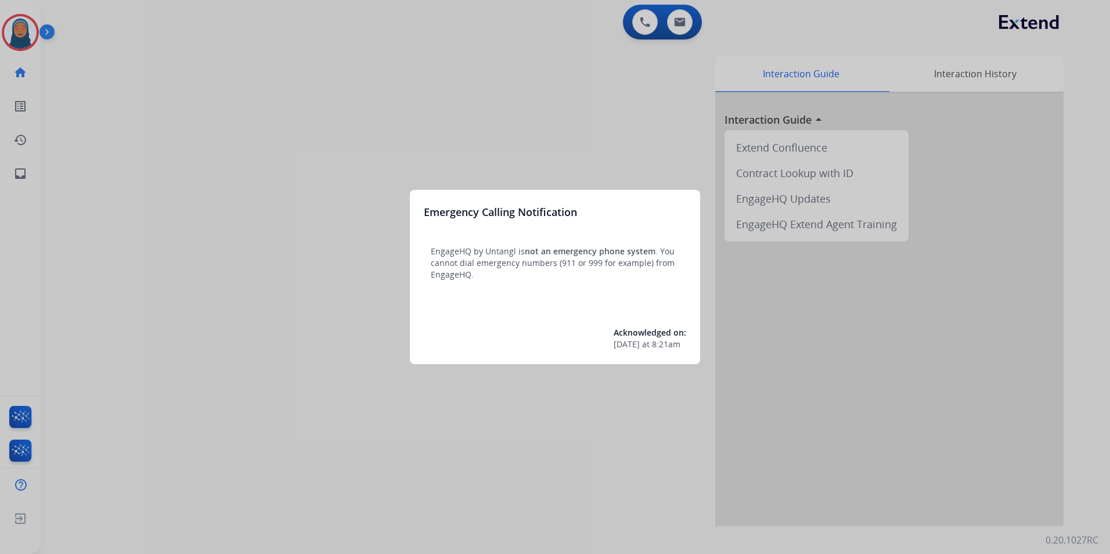
click at [26, 32] on div at bounding box center [555, 277] width 1110 height 554
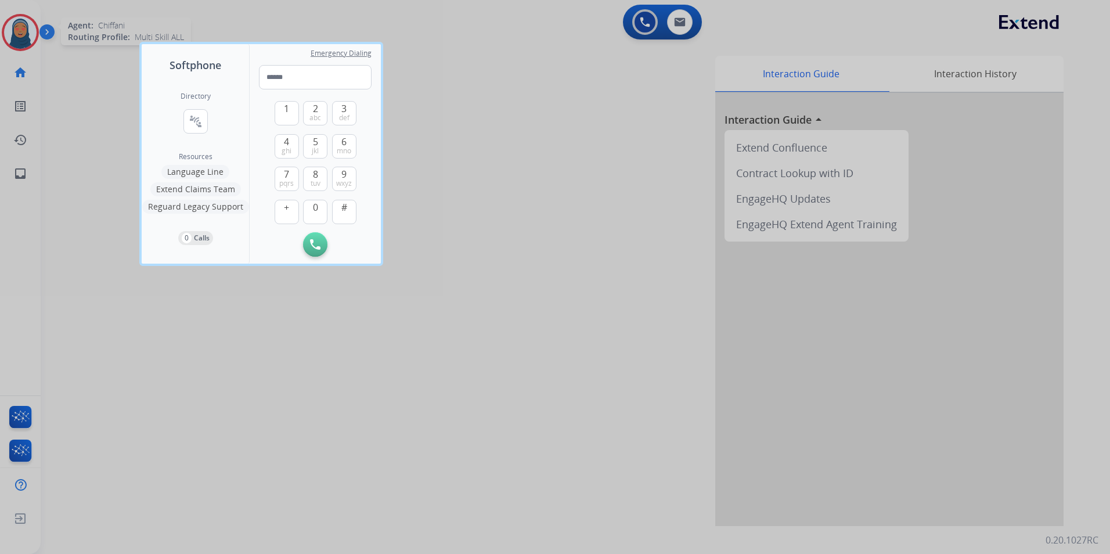
click at [10, 42] on div at bounding box center [555, 277] width 1110 height 554
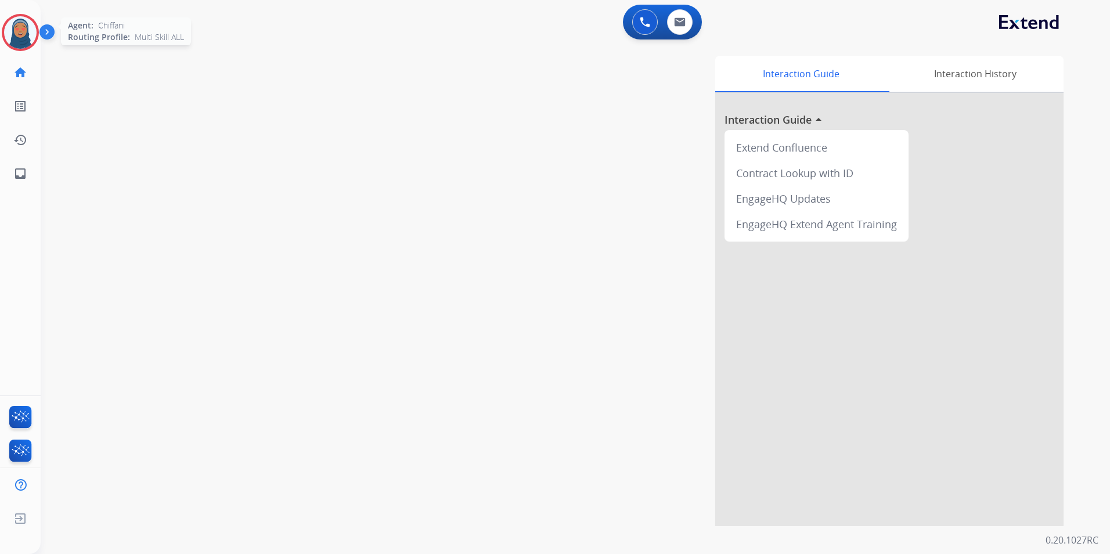
click at [14, 42] on img at bounding box center [20, 32] width 33 height 33
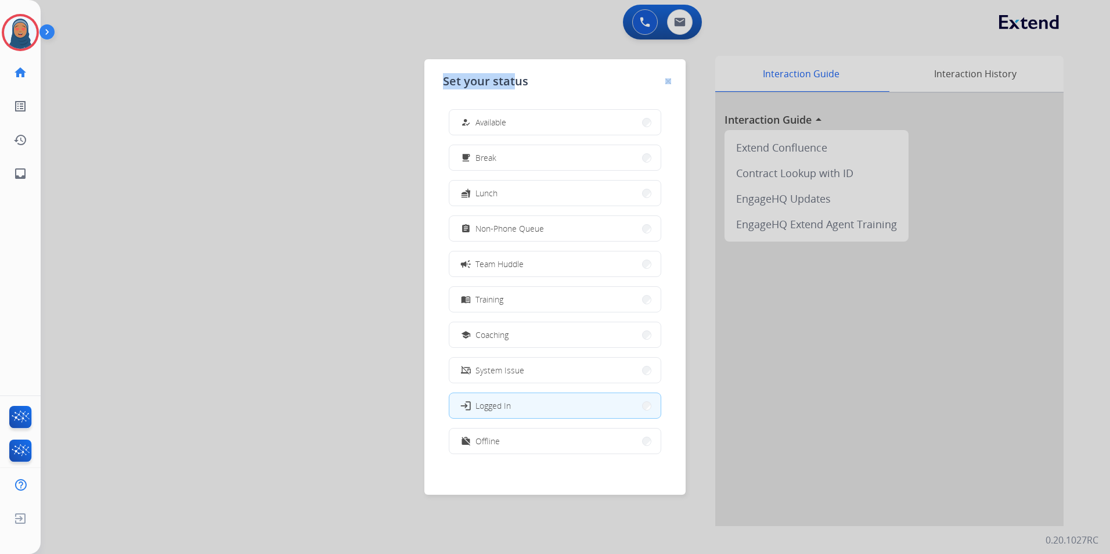
drag, startPoint x: 515, startPoint y: 58, endPoint x: 516, endPoint y: 93, distance: 35.4
click at [0, 553] on app-agent-states "Set your status how_to_reg Available free_breakfast Break fastfood Lunch assign…" at bounding box center [0, 554] width 0 height 0
drag, startPoint x: 516, startPoint y: 93, endPoint x: 513, endPoint y: 125, distance: 32.1
click at [513, 125] on div "how_to_reg Available free_breakfast Break fastfood Lunch assignment Non-Phone Q…" at bounding box center [555, 283] width 224 height 366
click at [513, 125] on button "how_to_reg Available" at bounding box center [554, 122] width 211 height 25
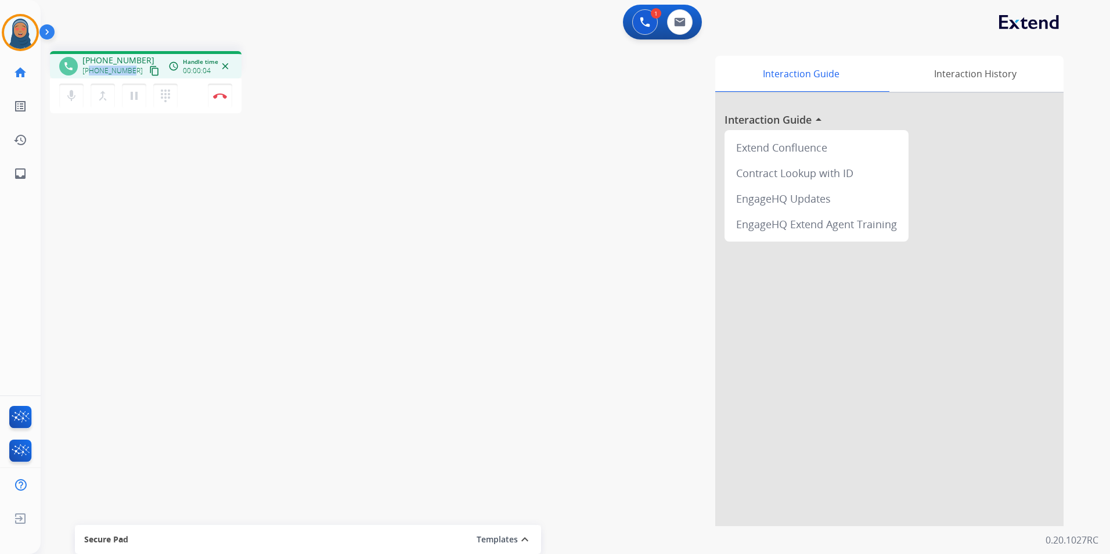
drag, startPoint x: 131, startPoint y: 71, endPoint x: 91, endPoint y: 74, distance: 40.2
click at [91, 74] on div "[PHONE_NUMBER] content_copy" at bounding box center [121, 71] width 79 height 14
copy span "5122308610"
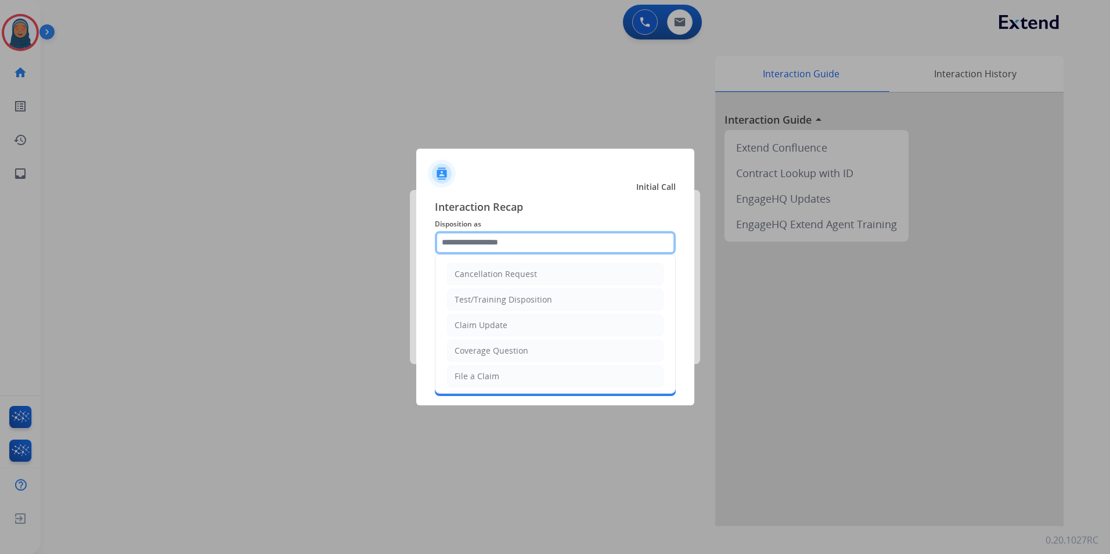
click at [493, 243] on input "text" at bounding box center [555, 242] width 241 height 23
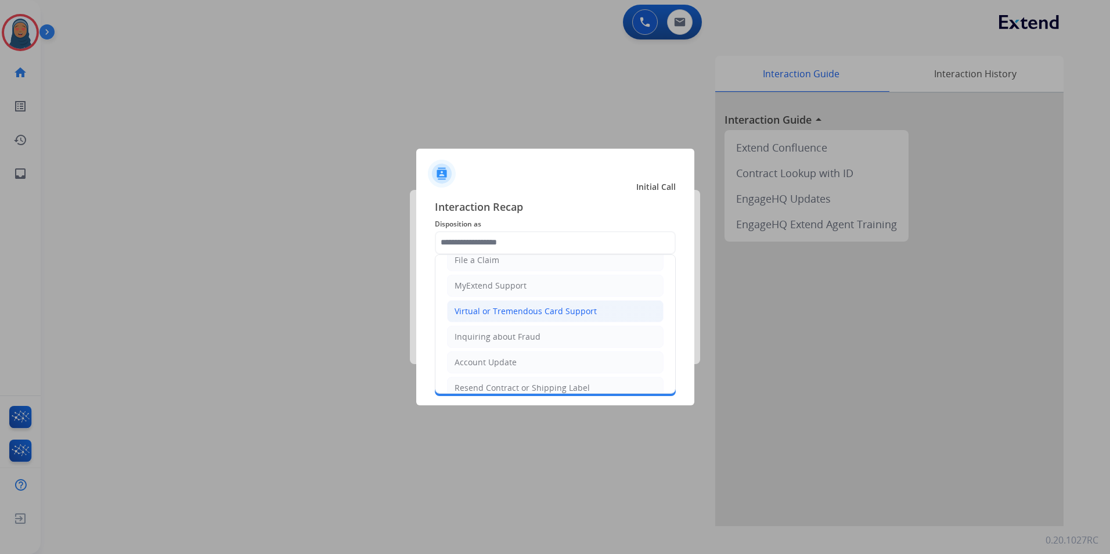
click at [515, 309] on div "Virtual or Tremendous Card Support" at bounding box center [526, 311] width 142 height 12
type input "**********"
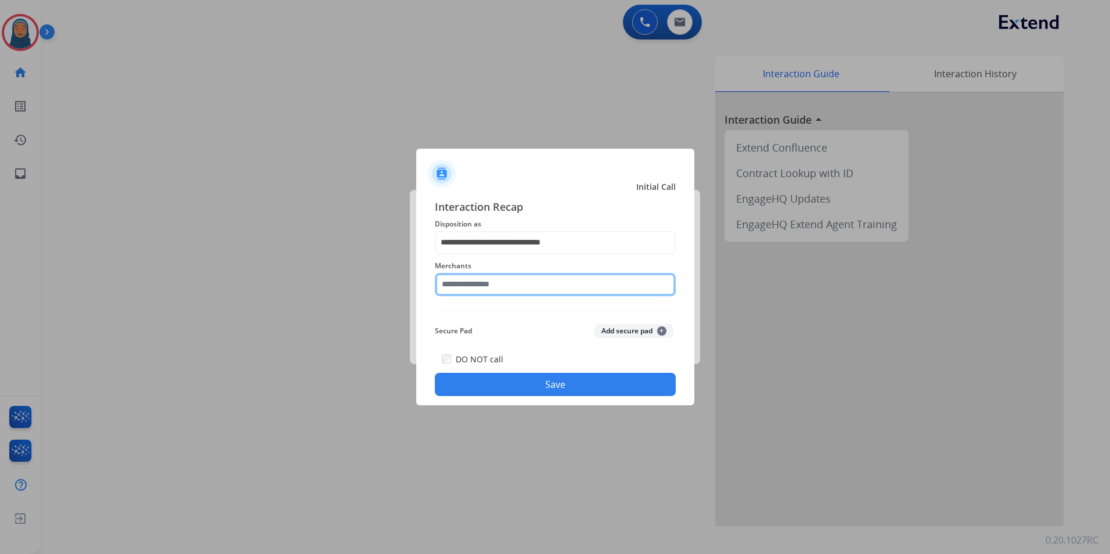
click at [497, 284] on input "text" at bounding box center [555, 284] width 241 height 23
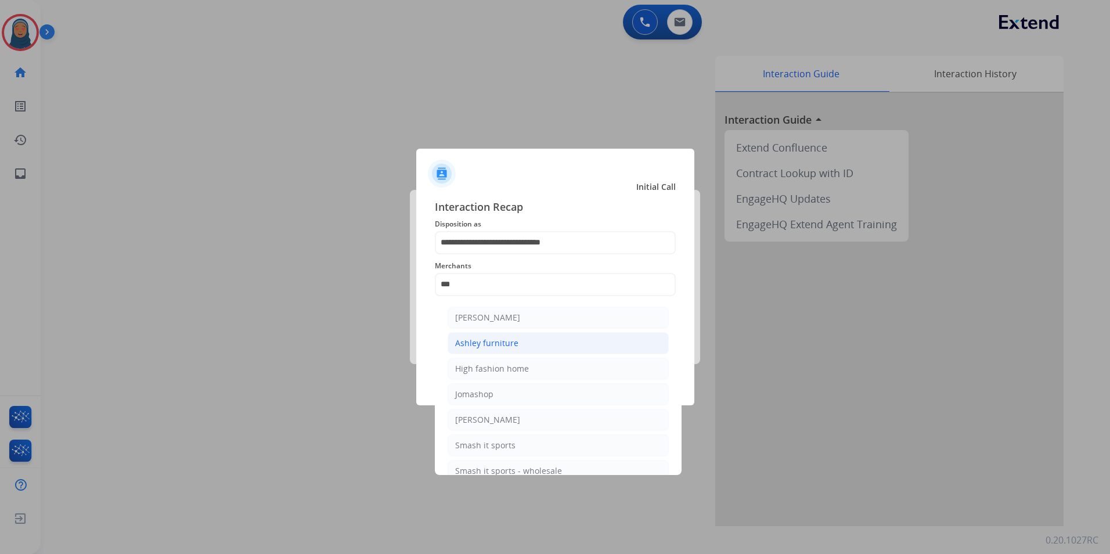
click at [488, 341] on div "Ashley furniture" at bounding box center [486, 343] width 63 height 12
type input "**********"
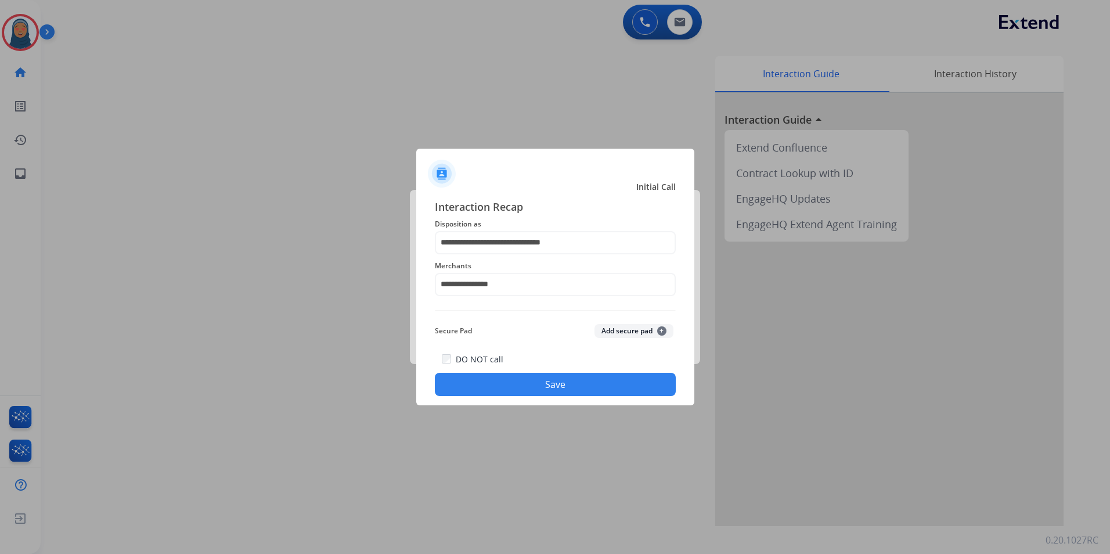
click at [523, 392] on button "Save" at bounding box center [555, 384] width 241 height 23
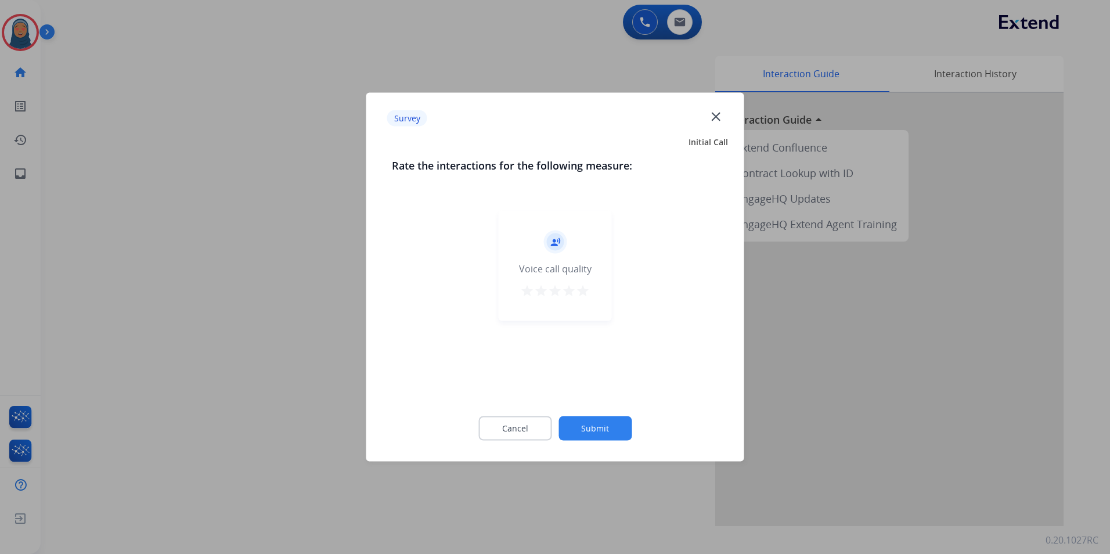
click at [582, 421] on button "Submit" at bounding box center [594, 428] width 73 height 24
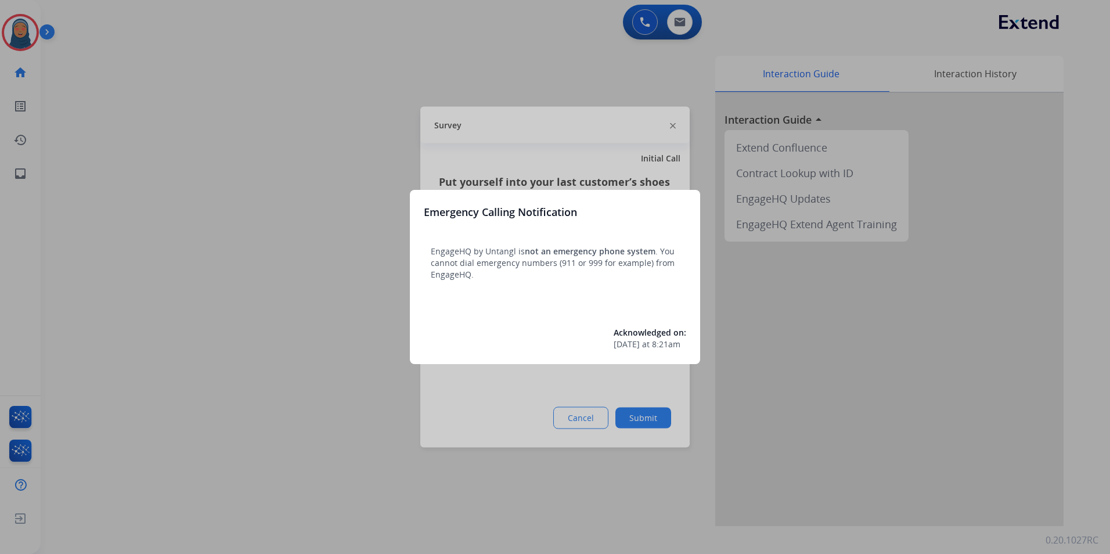
click at [345, 261] on div at bounding box center [555, 277] width 1110 height 554
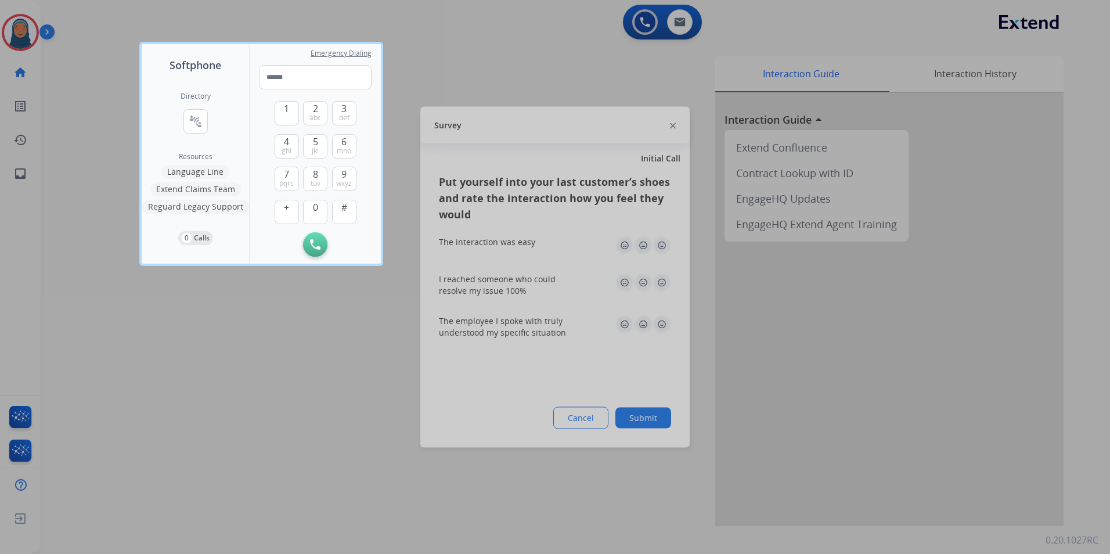
click at [22, 31] on div at bounding box center [555, 277] width 1110 height 554
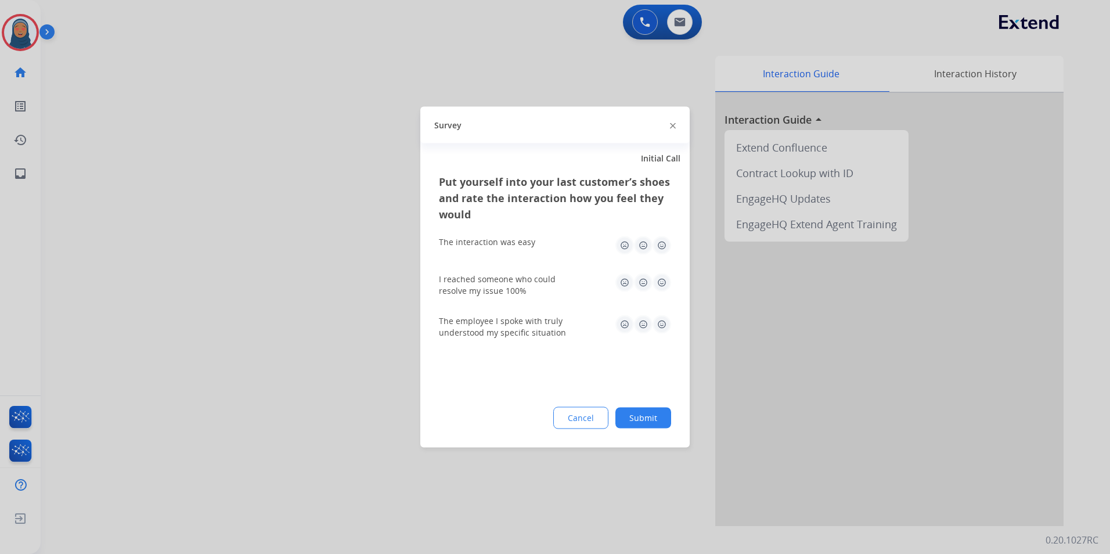
click at [16, 35] on div at bounding box center [555, 277] width 1110 height 554
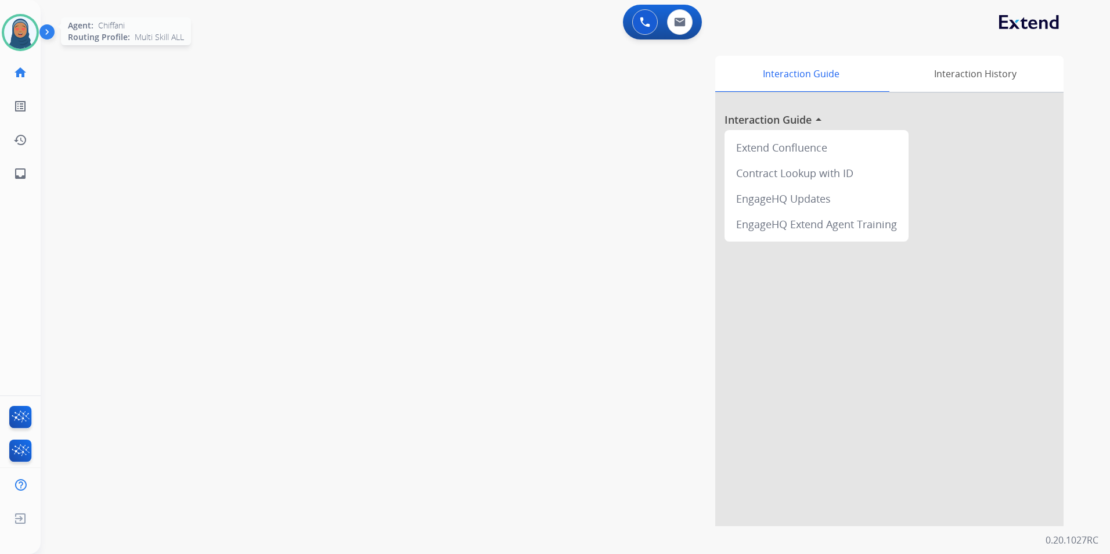
click at [17, 42] on img at bounding box center [20, 32] width 33 height 33
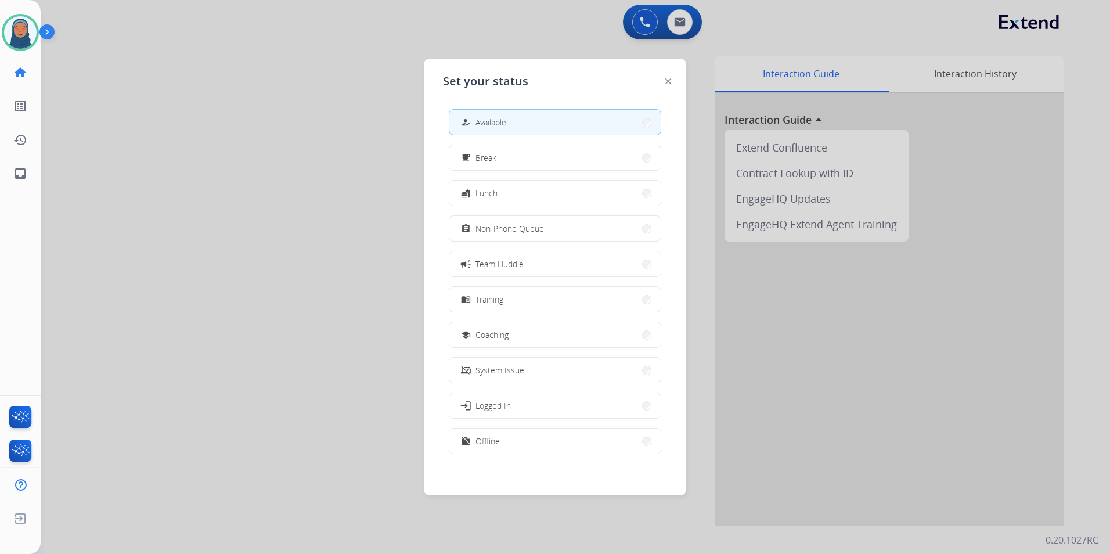
click at [468, 114] on button "how_to_reg Available" at bounding box center [554, 122] width 211 height 25
